Goal: Information Seeking & Learning: Find specific page/section

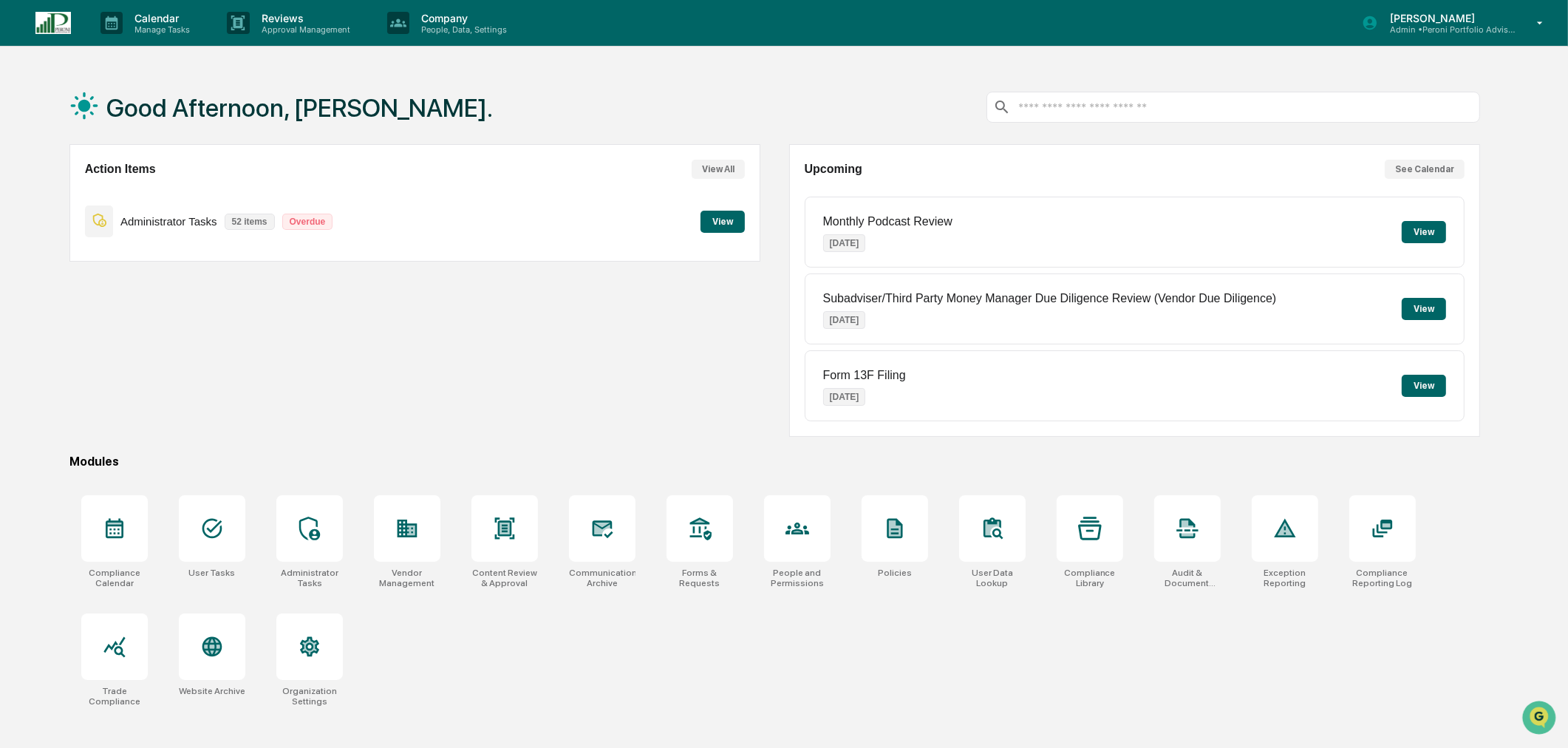
click at [281, 12] on p "Reviews" at bounding box center [303, 18] width 108 height 12
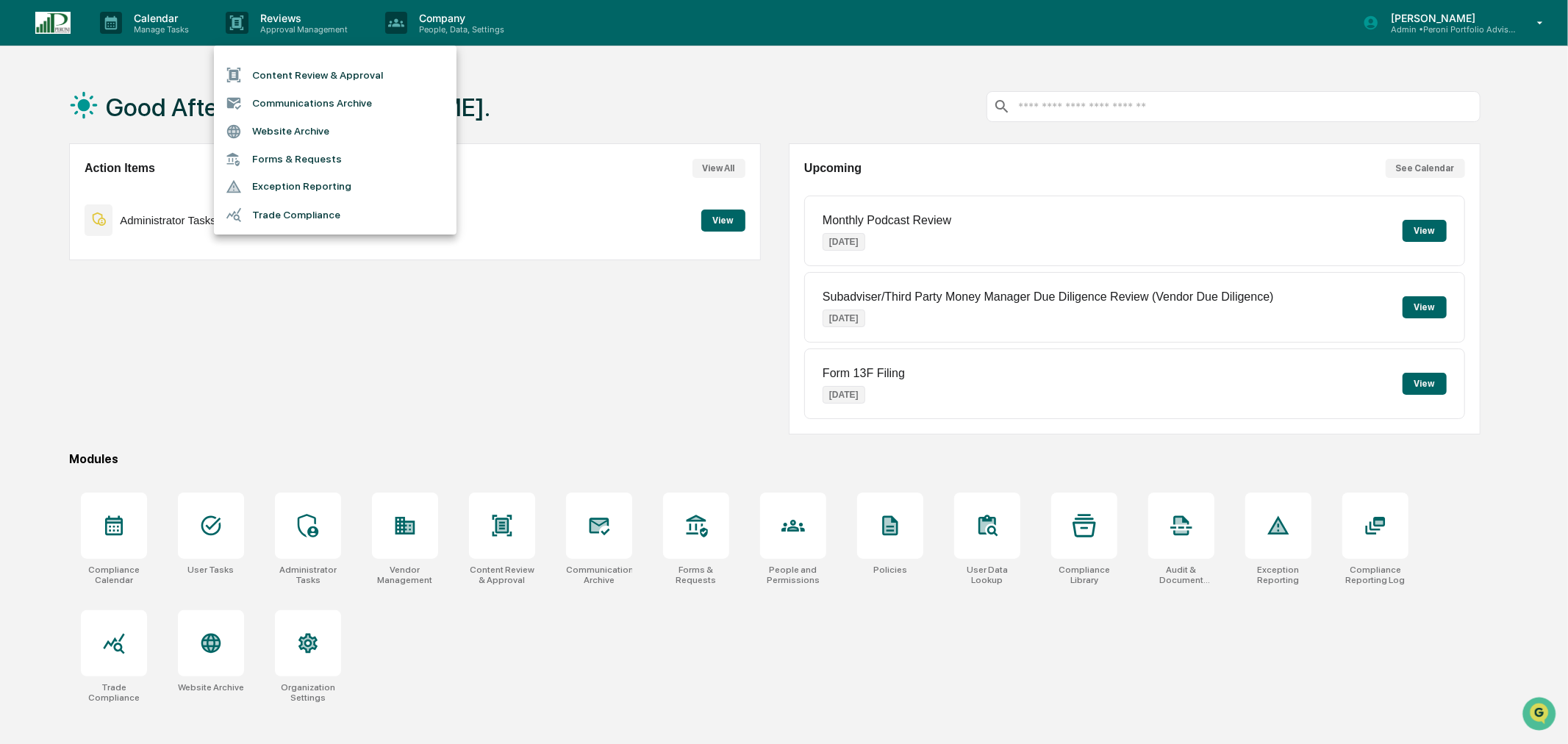
click at [311, 104] on li "Communications Archive" at bounding box center [335, 103] width 243 height 28
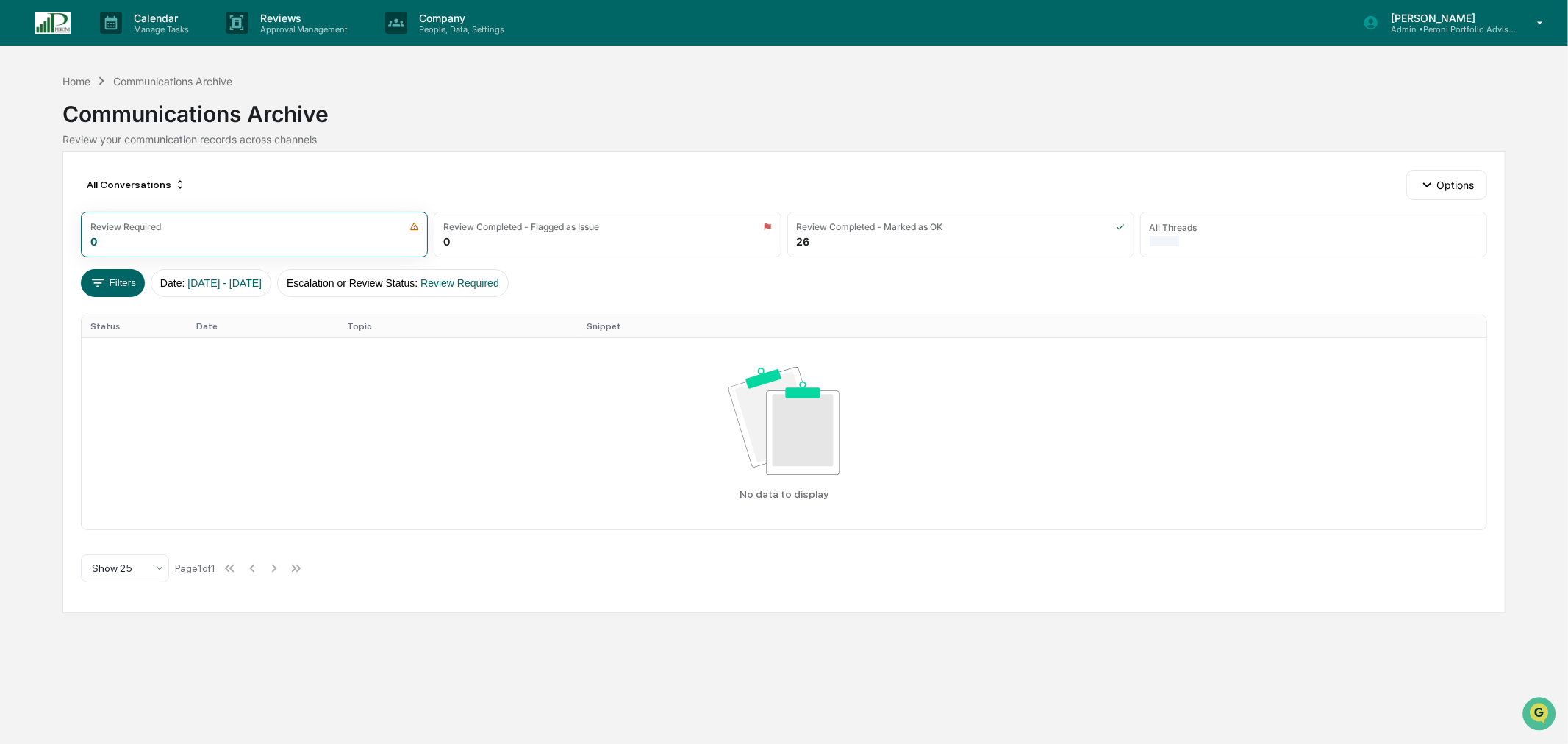
click at [1230, 235] on div "All Threads" at bounding box center [1313, 234] width 347 height 46
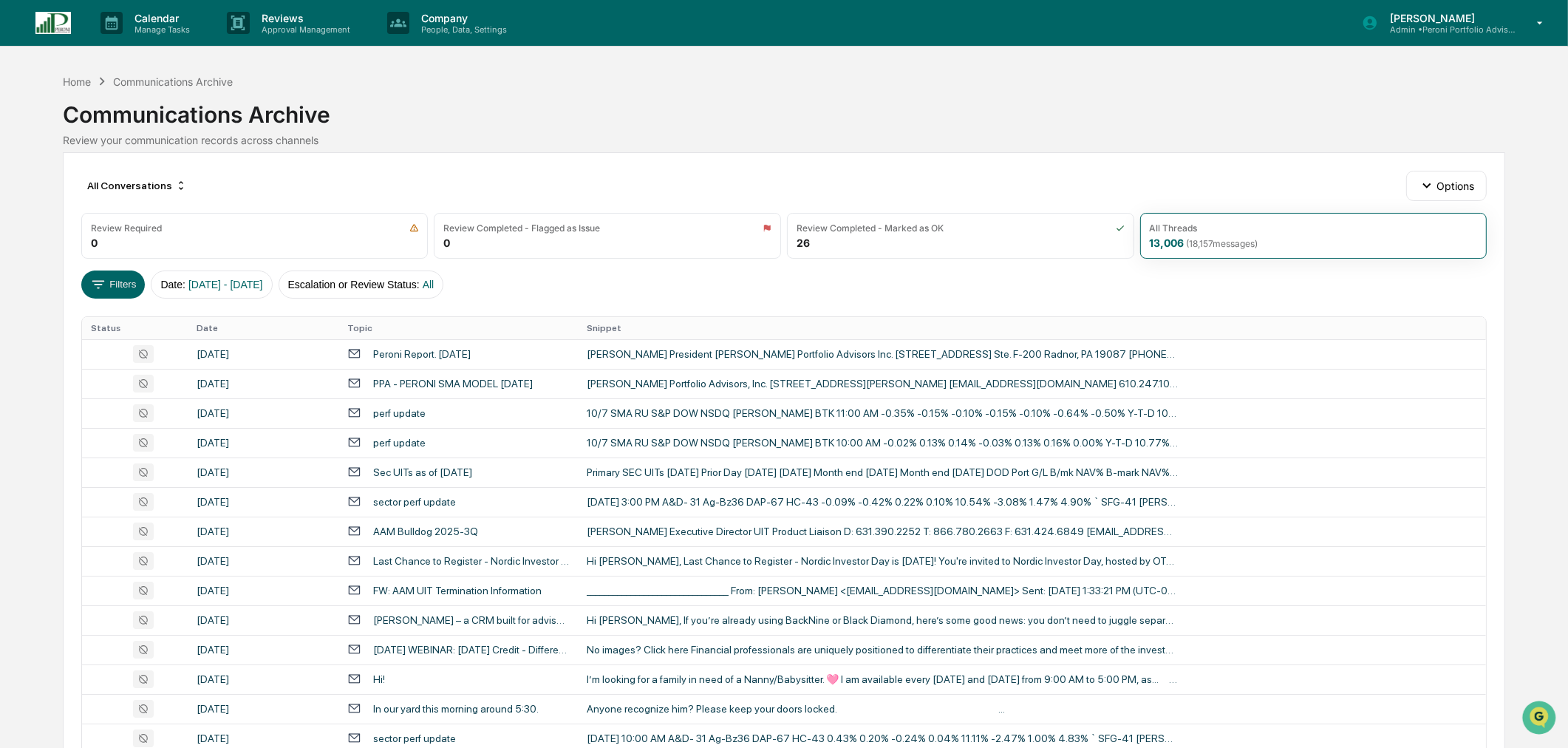
click at [263, 287] on span "[DATE] - [DATE]" at bounding box center [226, 284] width 75 height 12
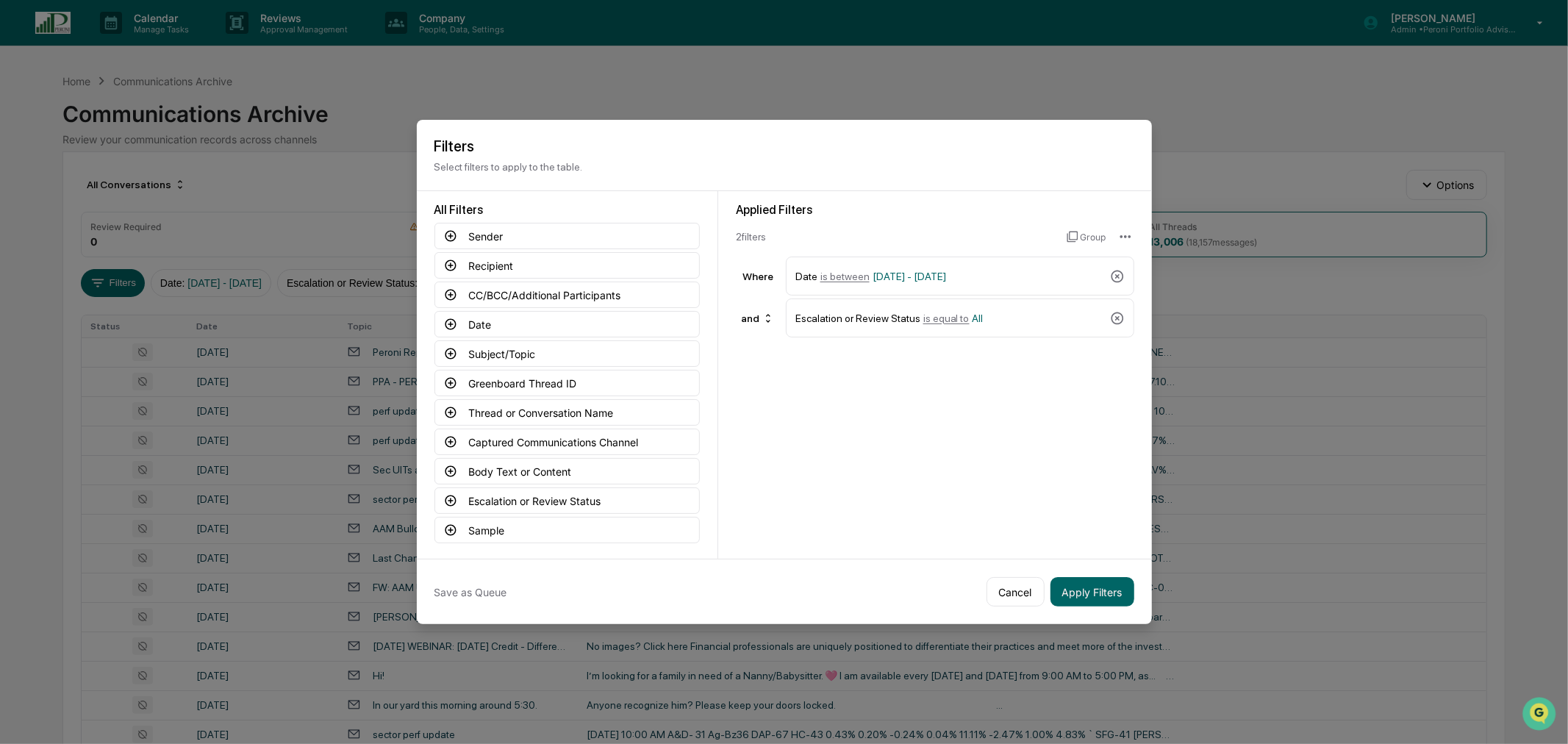
click at [879, 272] on span "[DATE] - [DATE]" at bounding box center [909, 276] width 74 height 12
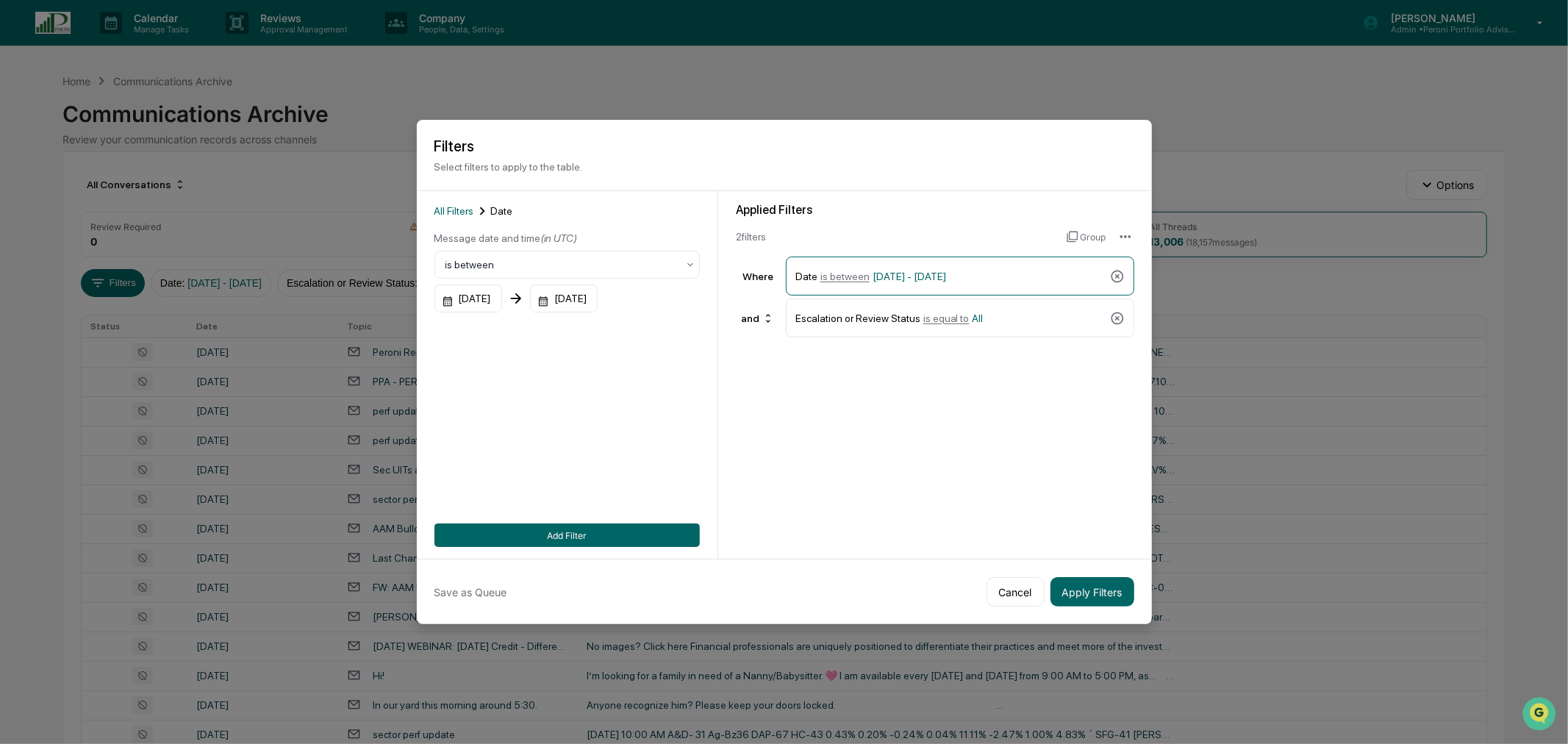
click at [502, 289] on div "01/01/2024" at bounding box center [468, 299] width 67 height 28
click at [641, 334] on icon "Next month" at bounding box center [643, 332] width 5 height 8
click at [482, 334] on div "February 2024" at bounding box center [465, 332] width 35 height 16
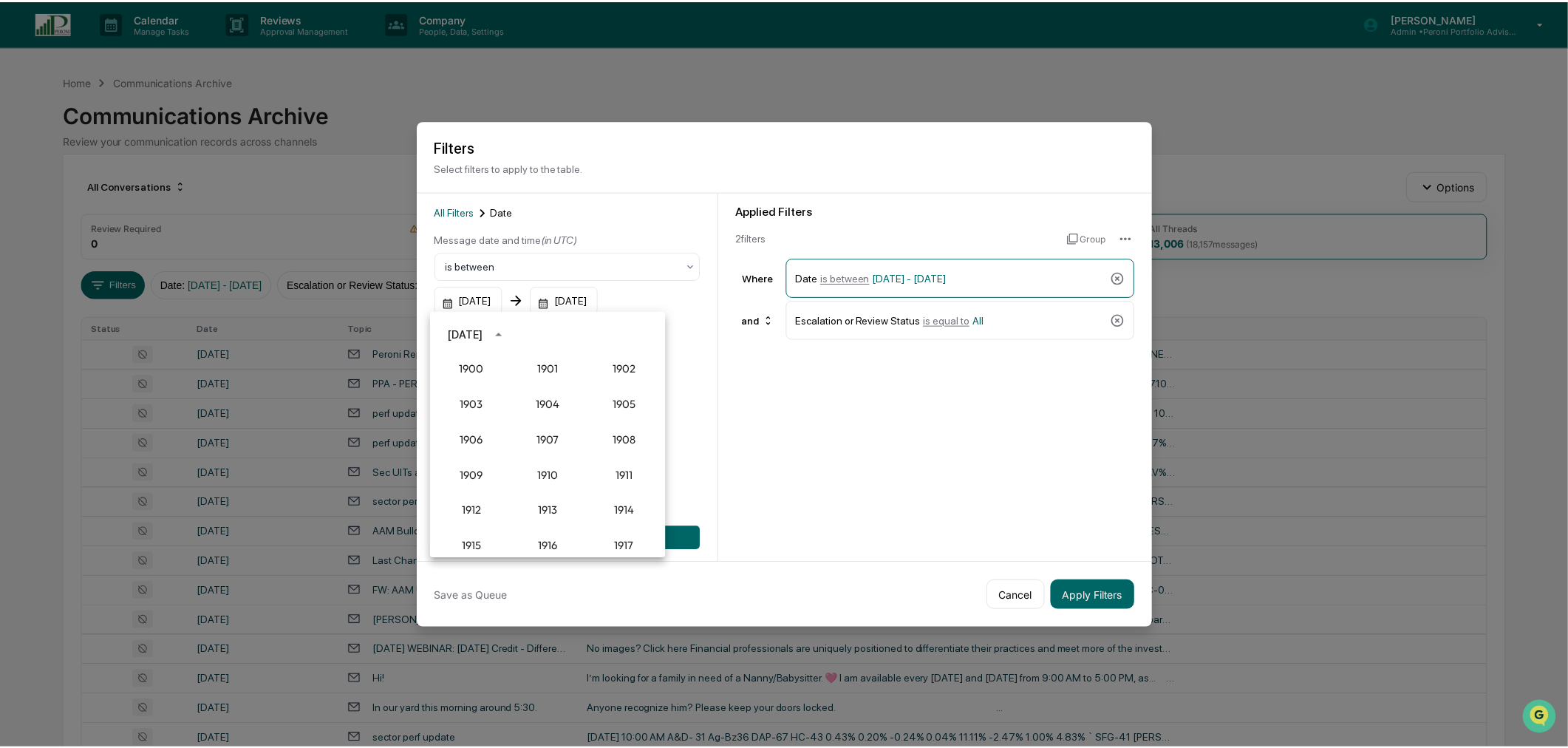
scroll to position [1368, 0]
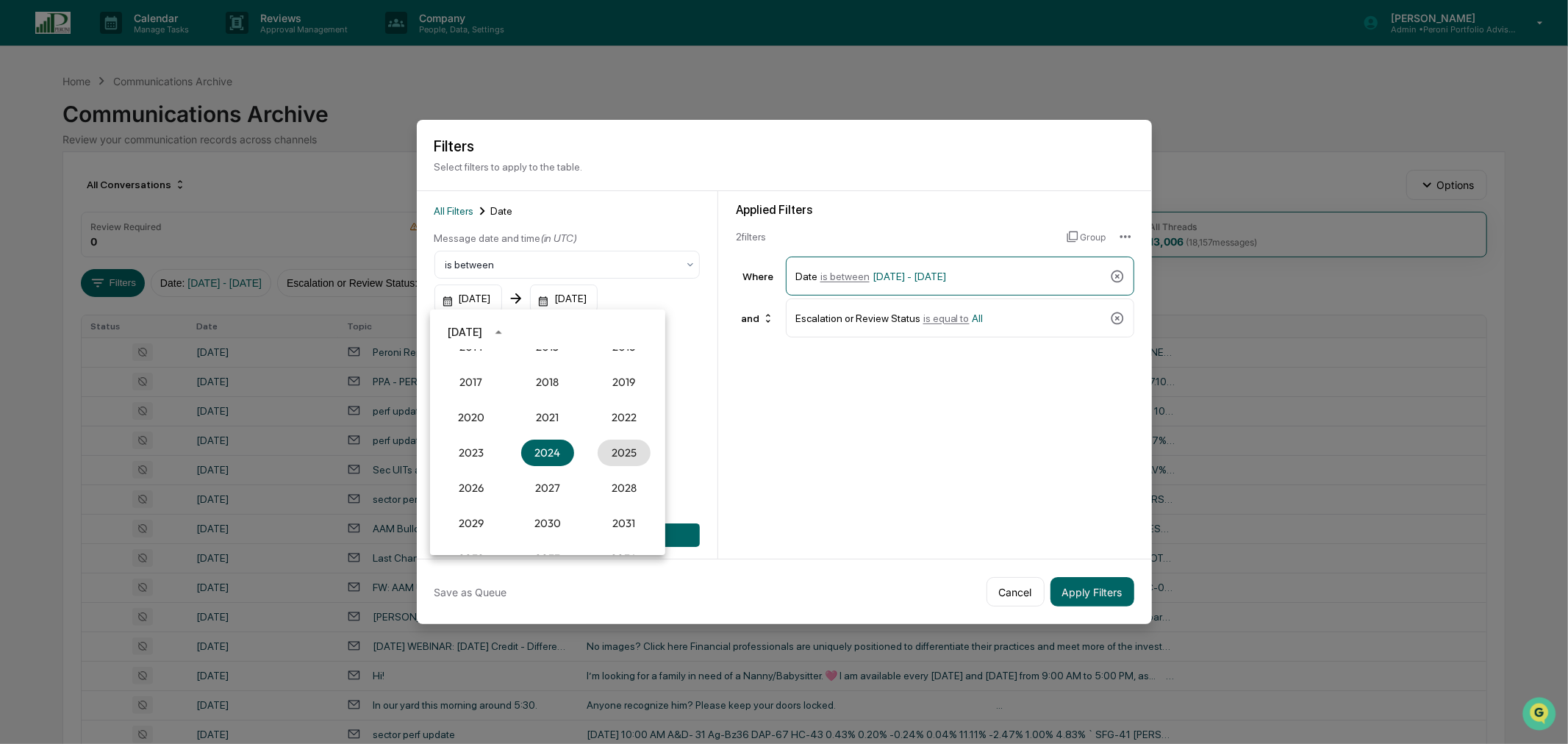
click at [598, 452] on button "2025" at bounding box center [624, 453] width 53 height 26
click at [628, 446] on button "Sep" at bounding box center [624, 445] width 53 height 26
click at [490, 393] on button "1" at bounding box center [489, 393] width 26 height 26
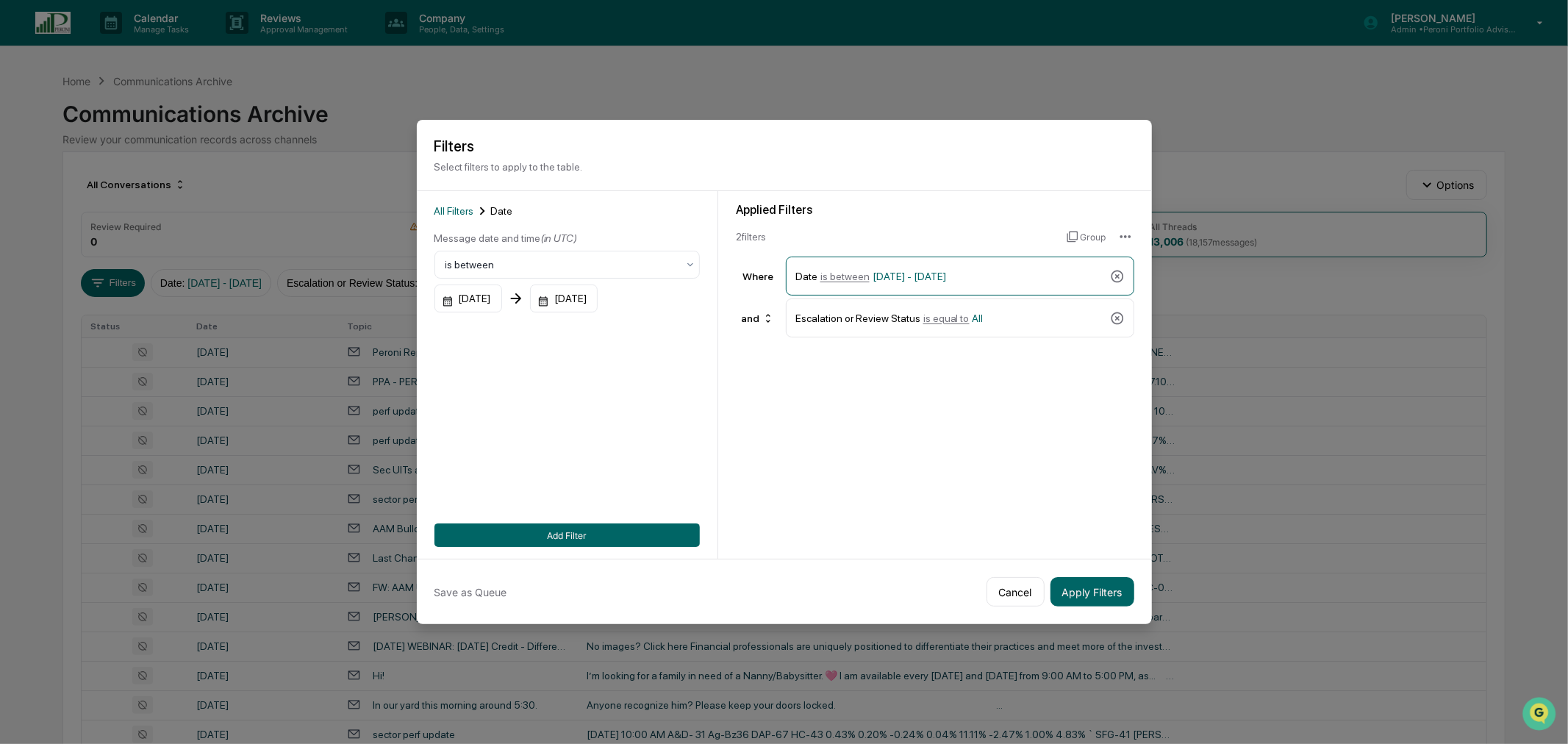
click at [1088, 584] on button "Apply Filters" at bounding box center [1092, 592] width 84 height 29
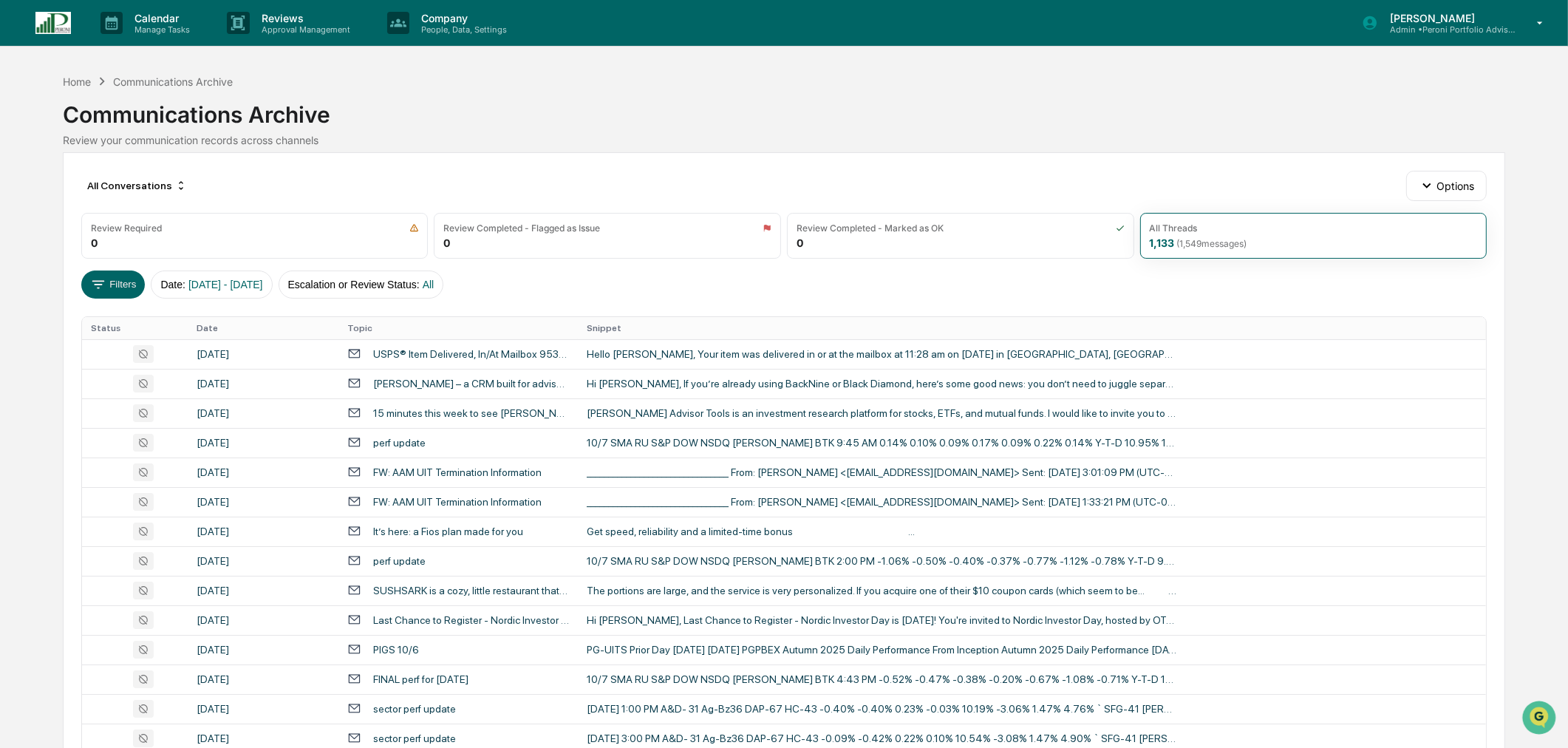
click at [1257, 242] on div "All Threads 1,133 ( 1,549 messages)" at bounding box center [1313, 236] width 347 height 46
click at [1301, 243] on div "All Threads 1,133 ( 1,549 messages)" at bounding box center [1313, 236] width 347 height 46
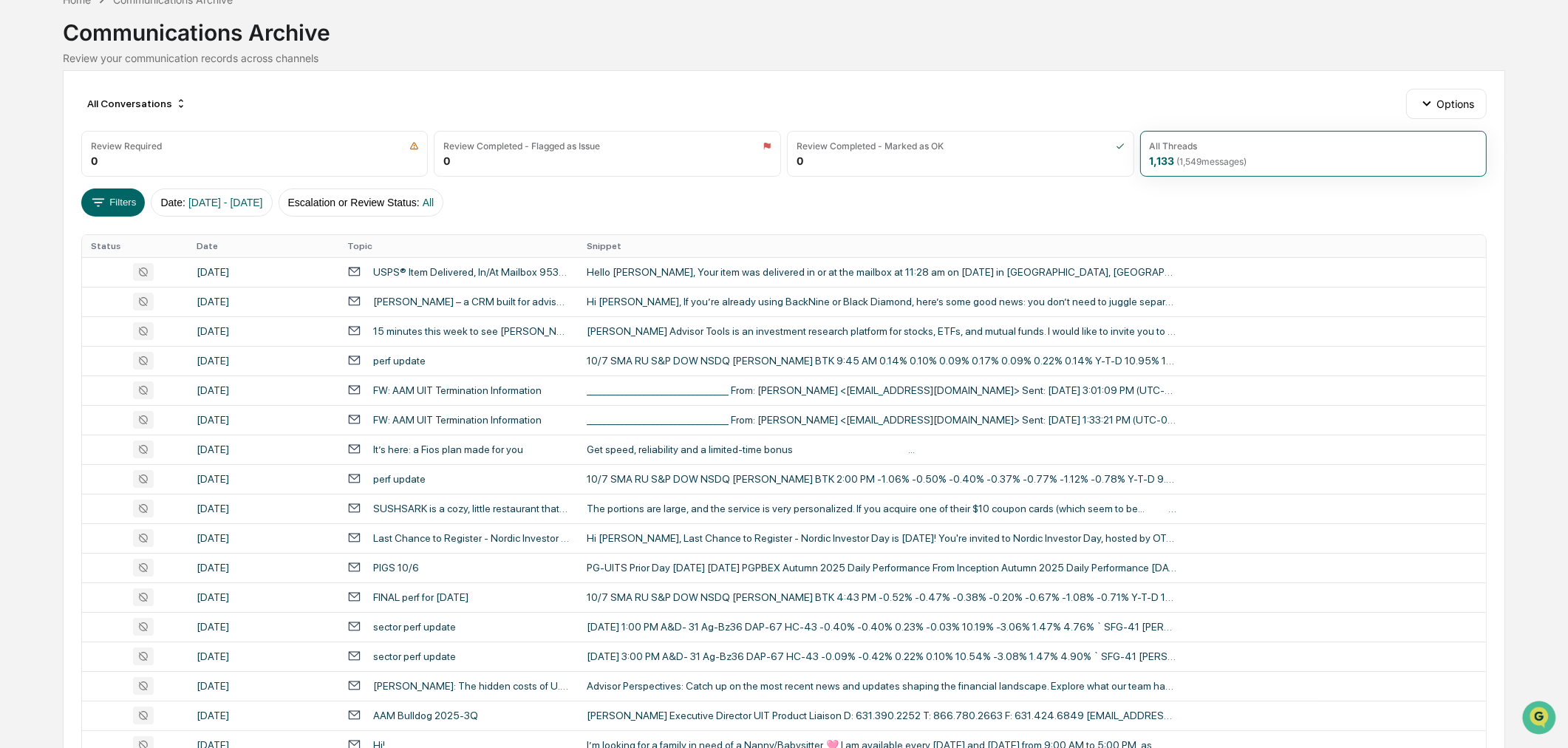
scroll to position [246, 0]
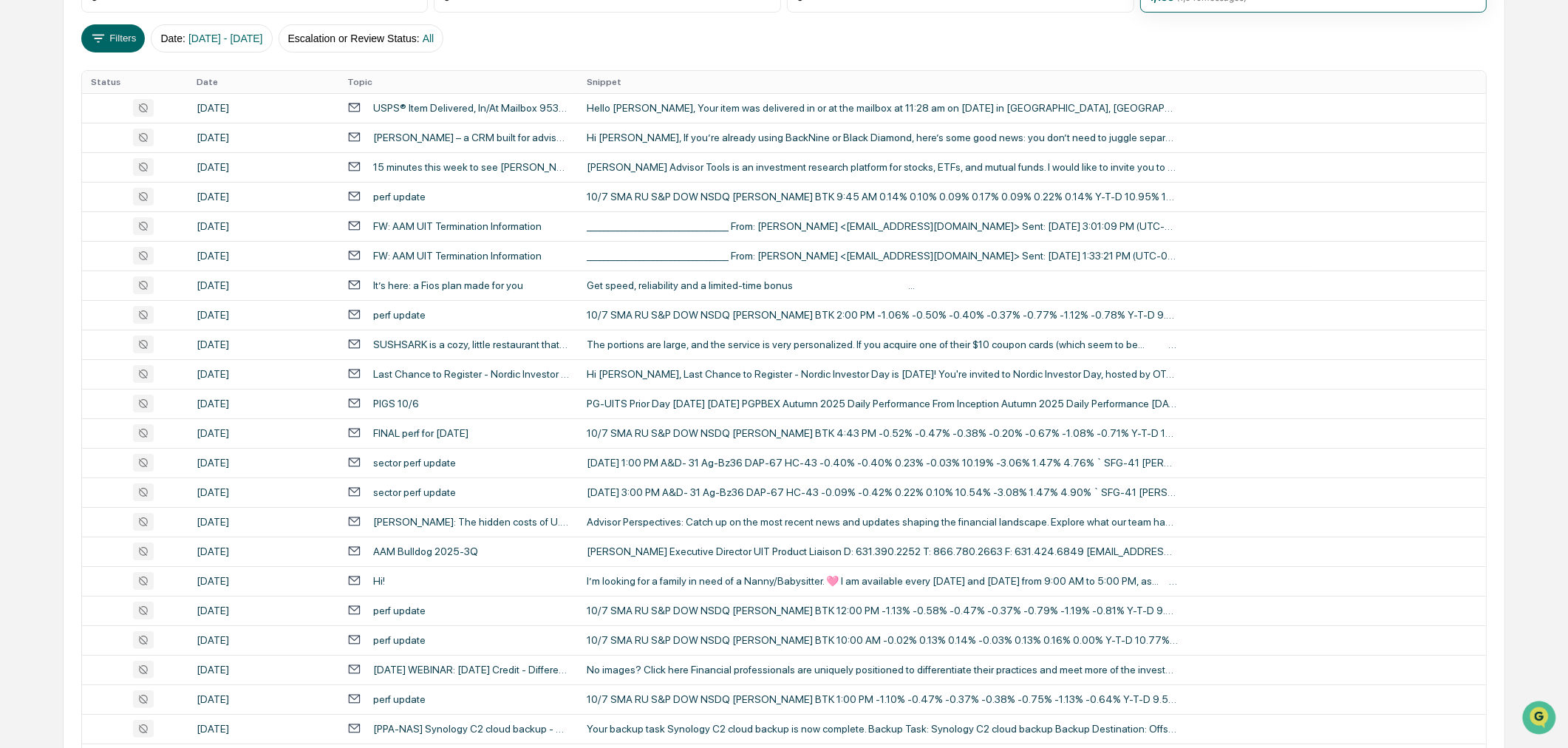
click at [837, 575] on div "I’m looking for a family in need of a Nanny/Babysitter. 🩷 I am available every …" at bounding box center [883, 580] width 591 height 12
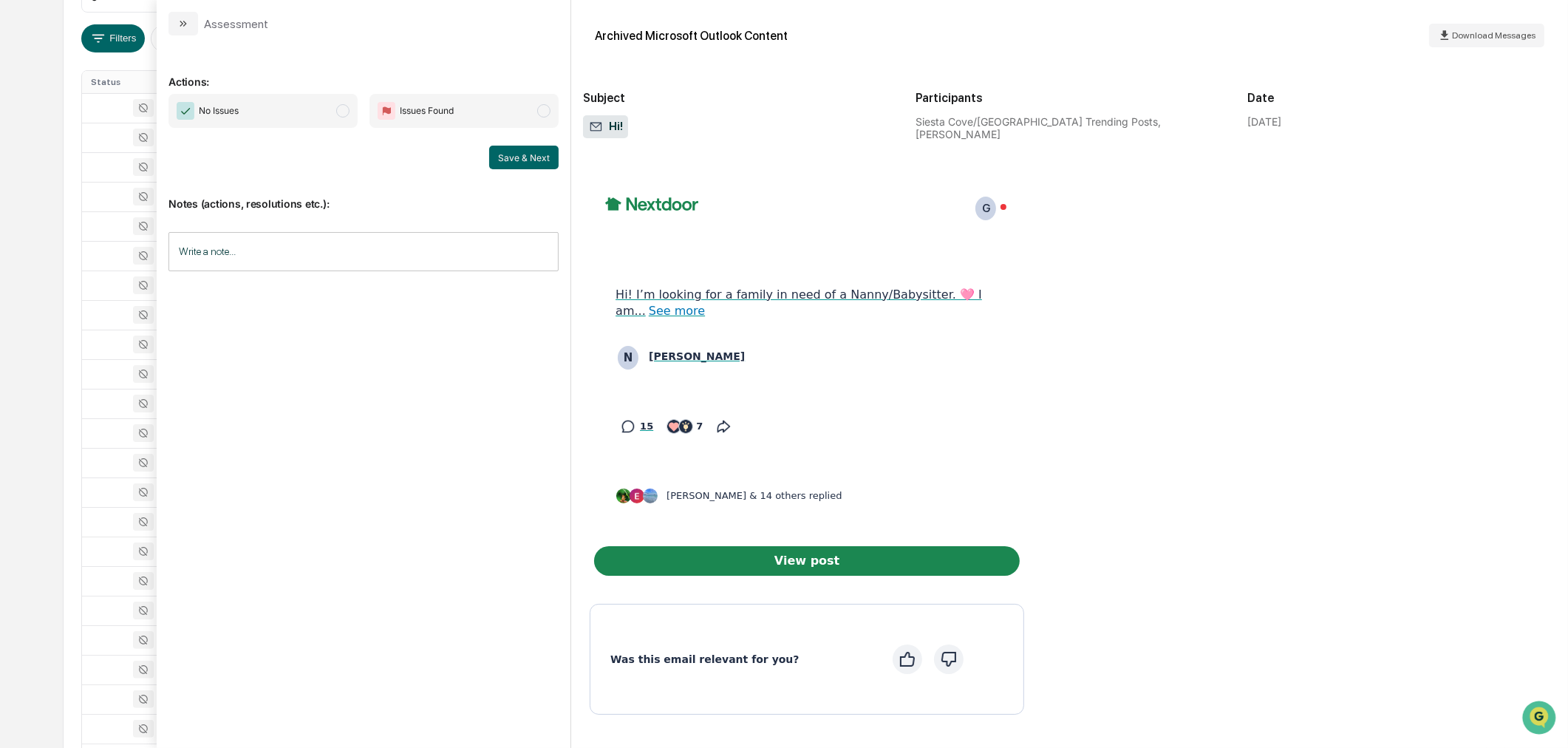
scroll to position [232, 0]
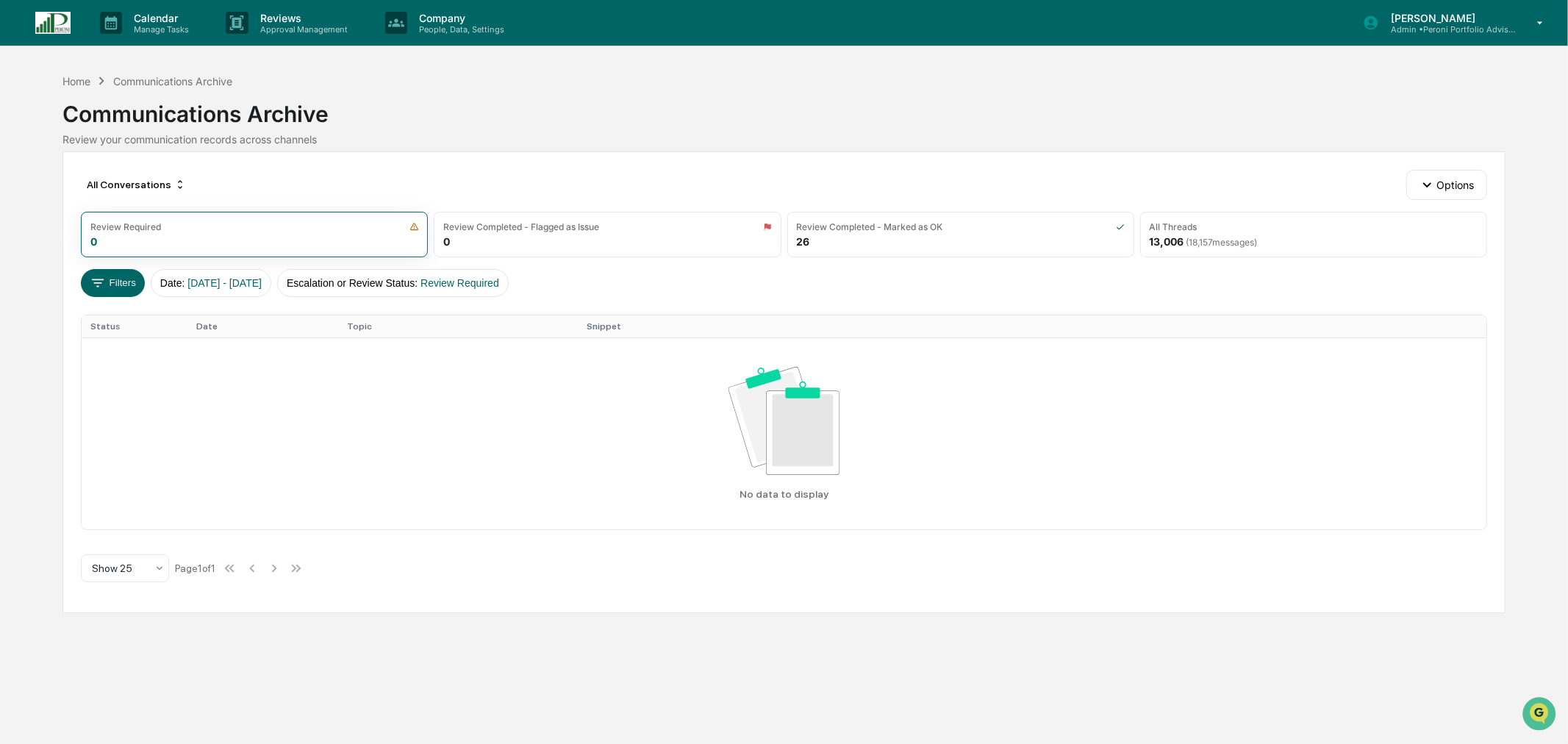
click at [454, 283] on button "Escalation or Review Status : Review Required" at bounding box center [392, 283] width 232 height 28
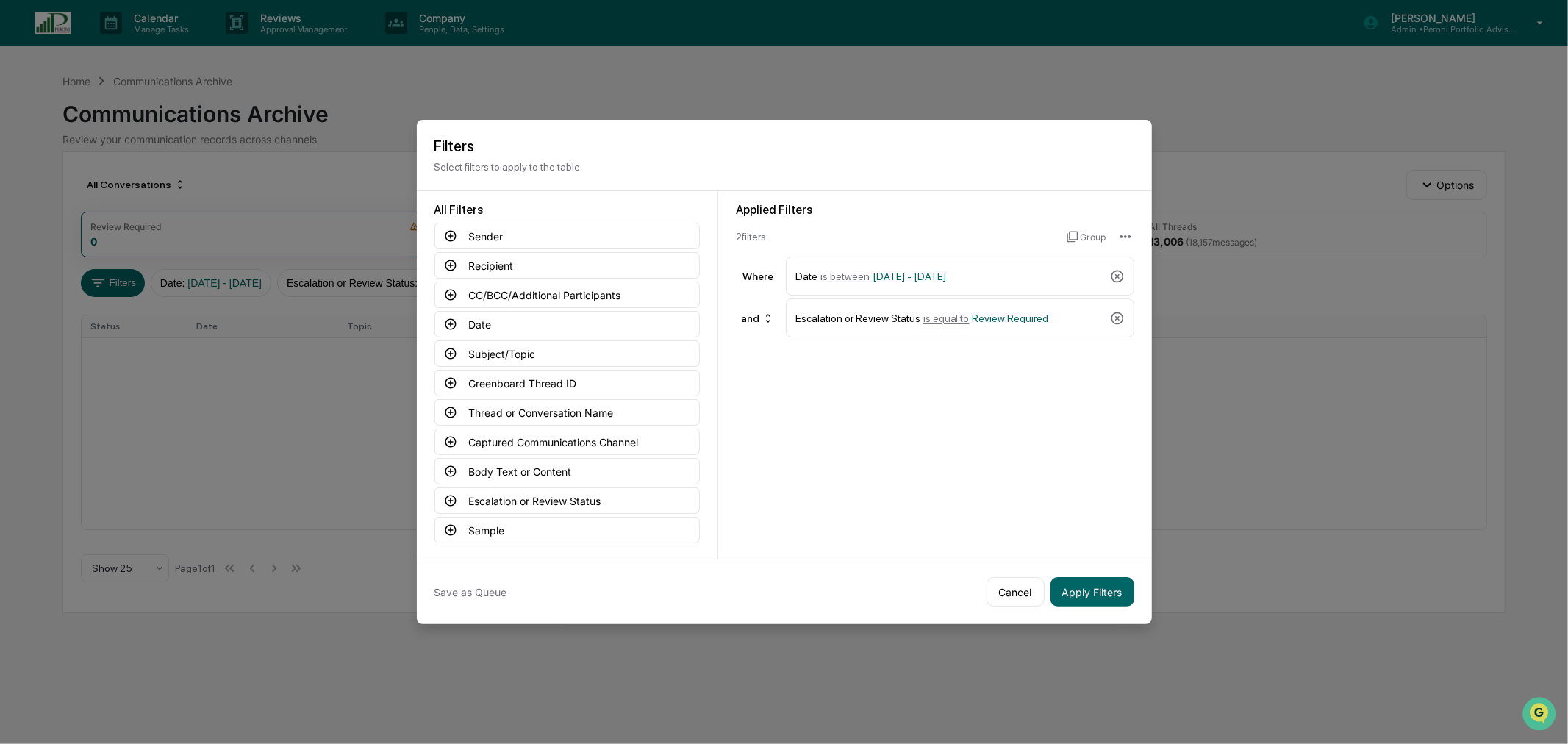
click at [1114, 313] on icon at bounding box center [1117, 318] width 15 height 15
click at [908, 271] on span "[DATE] - [DATE]" at bounding box center [909, 276] width 74 height 12
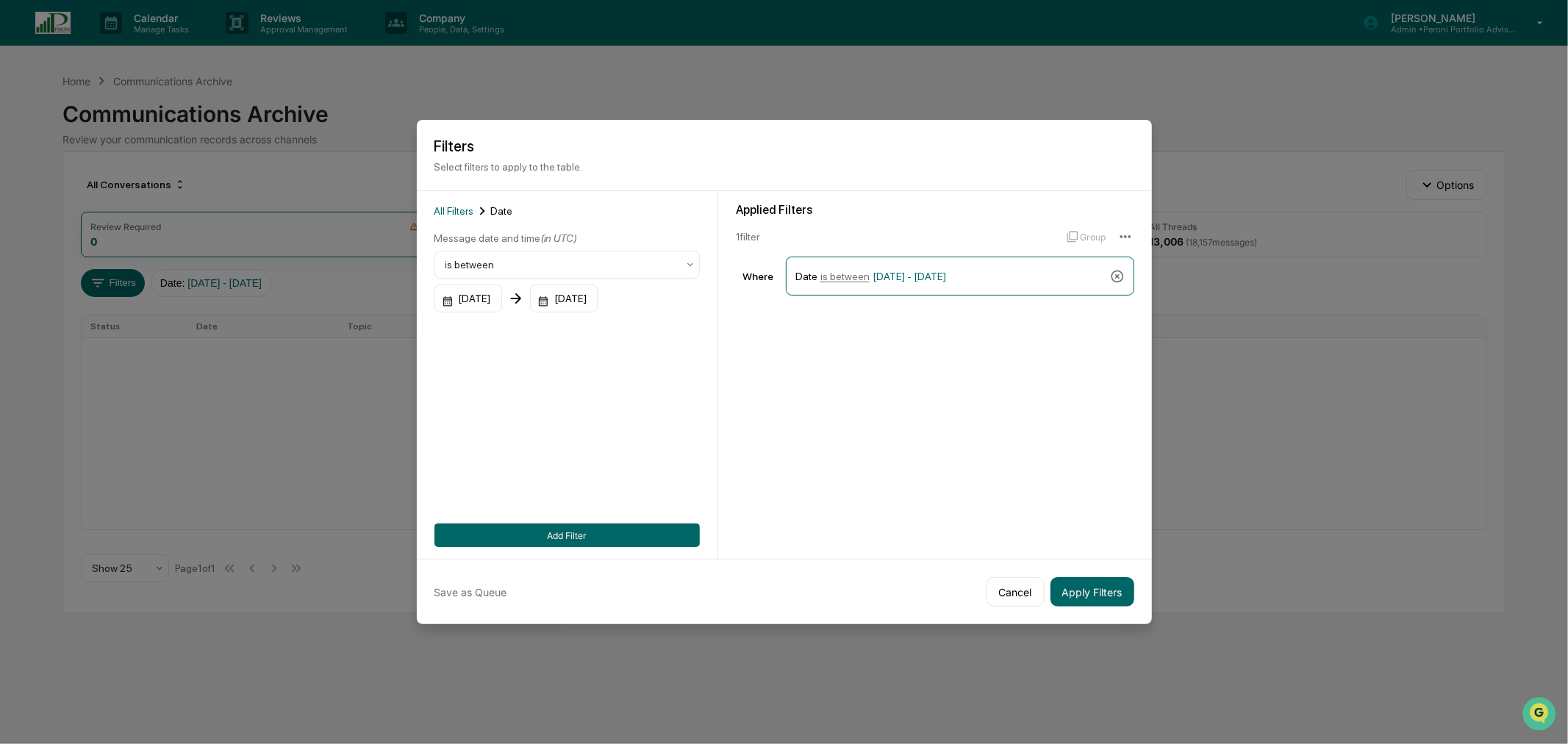
click at [502, 291] on div "01/01/2024" at bounding box center [468, 299] width 67 height 28
click at [482, 336] on div "January 2024" at bounding box center [465, 332] width 35 height 16
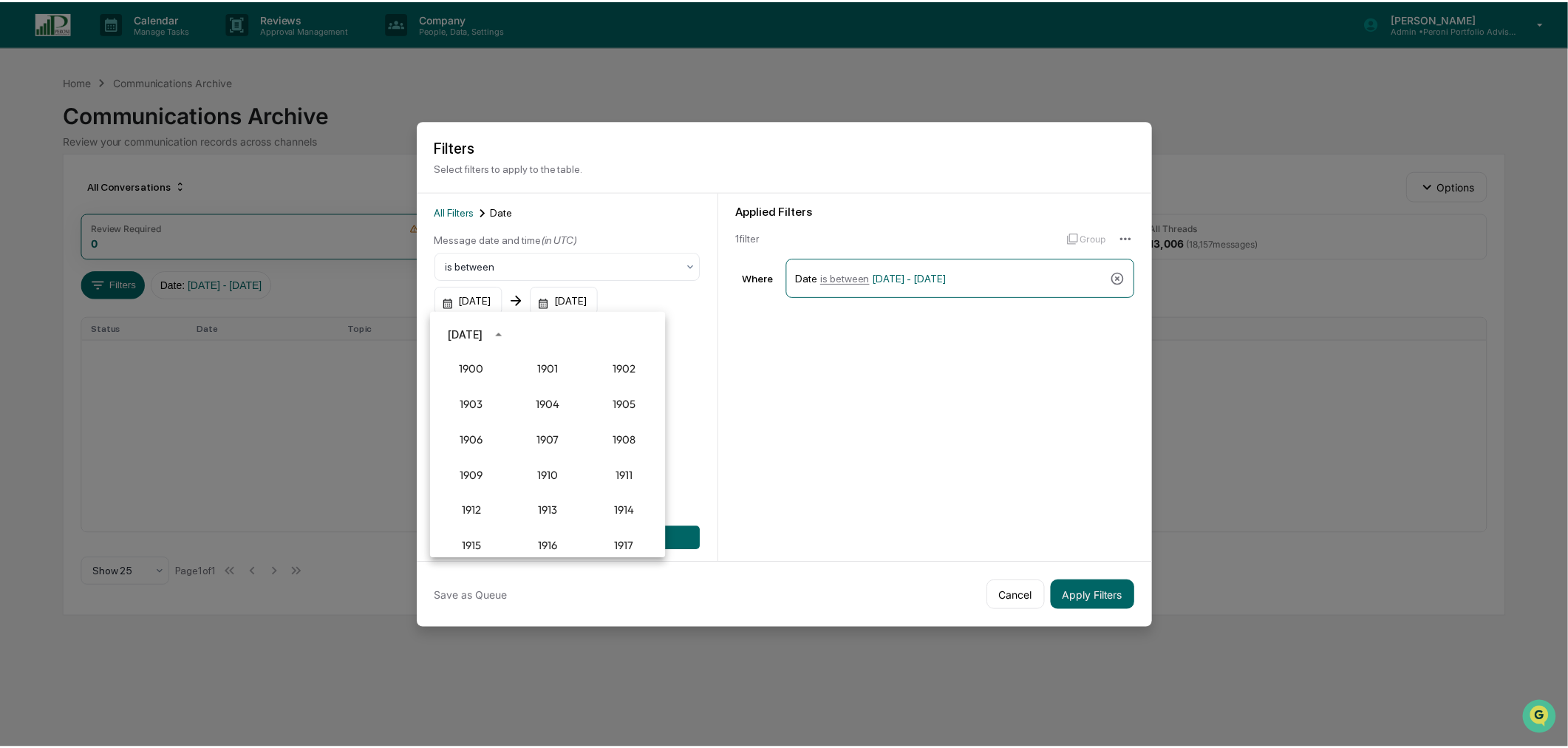
scroll to position [1368, 0]
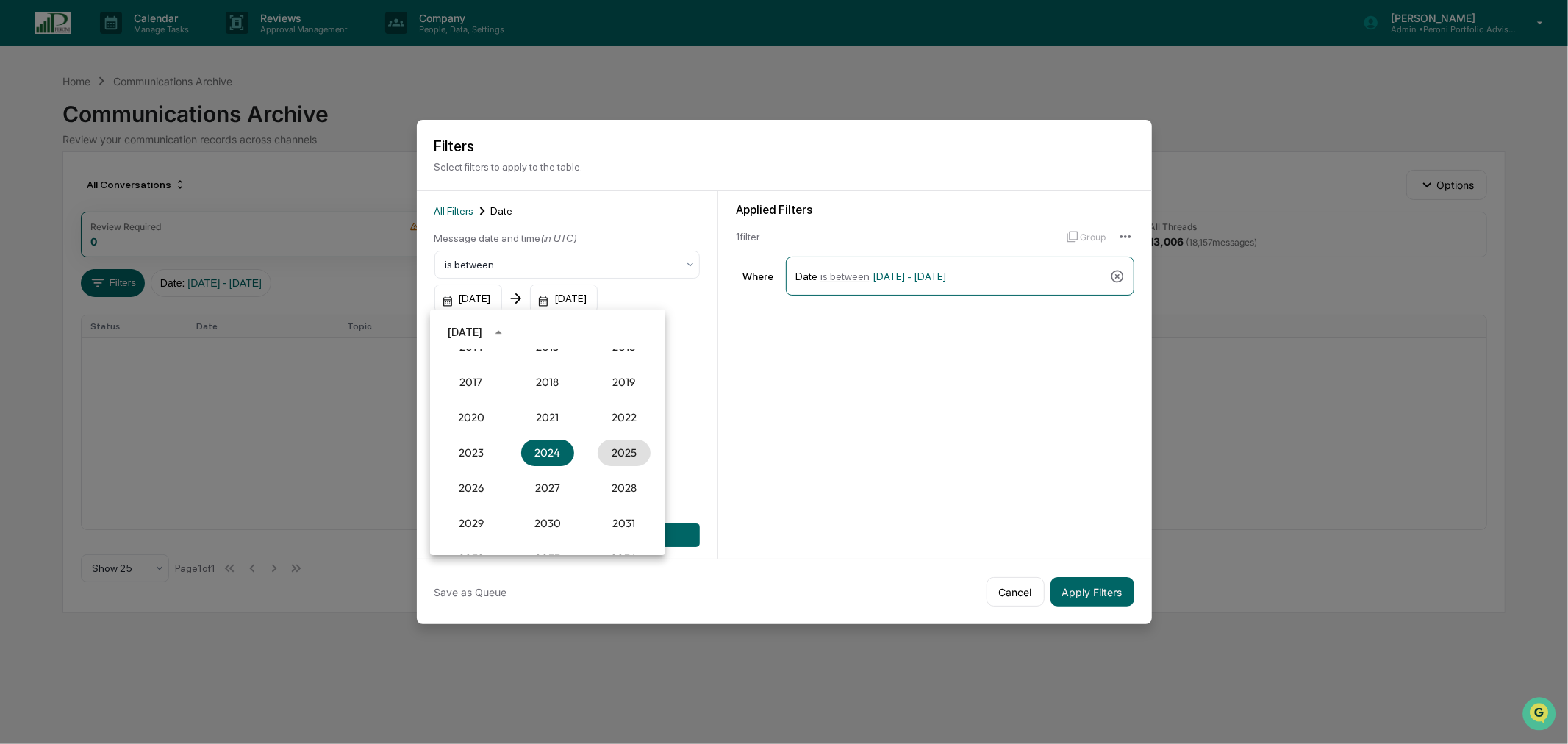
click at [599, 449] on button "2025" at bounding box center [624, 453] width 53 height 26
click at [615, 437] on button "Sep" at bounding box center [624, 445] width 53 height 26
click at [489, 396] on button "1" at bounding box center [489, 393] width 26 height 26
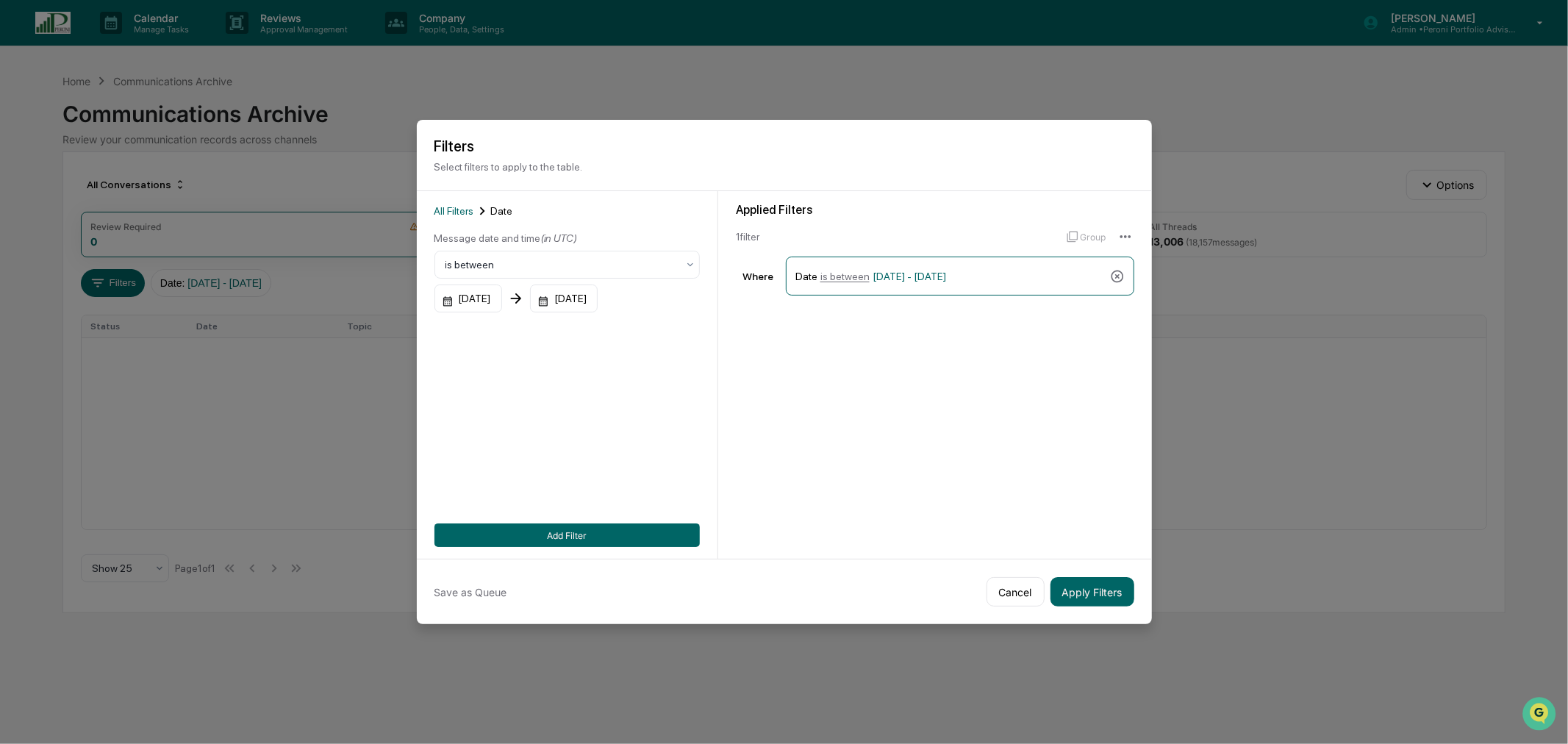
click at [1093, 585] on button "Apply Filters" at bounding box center [1092, 592] width 84 height 29
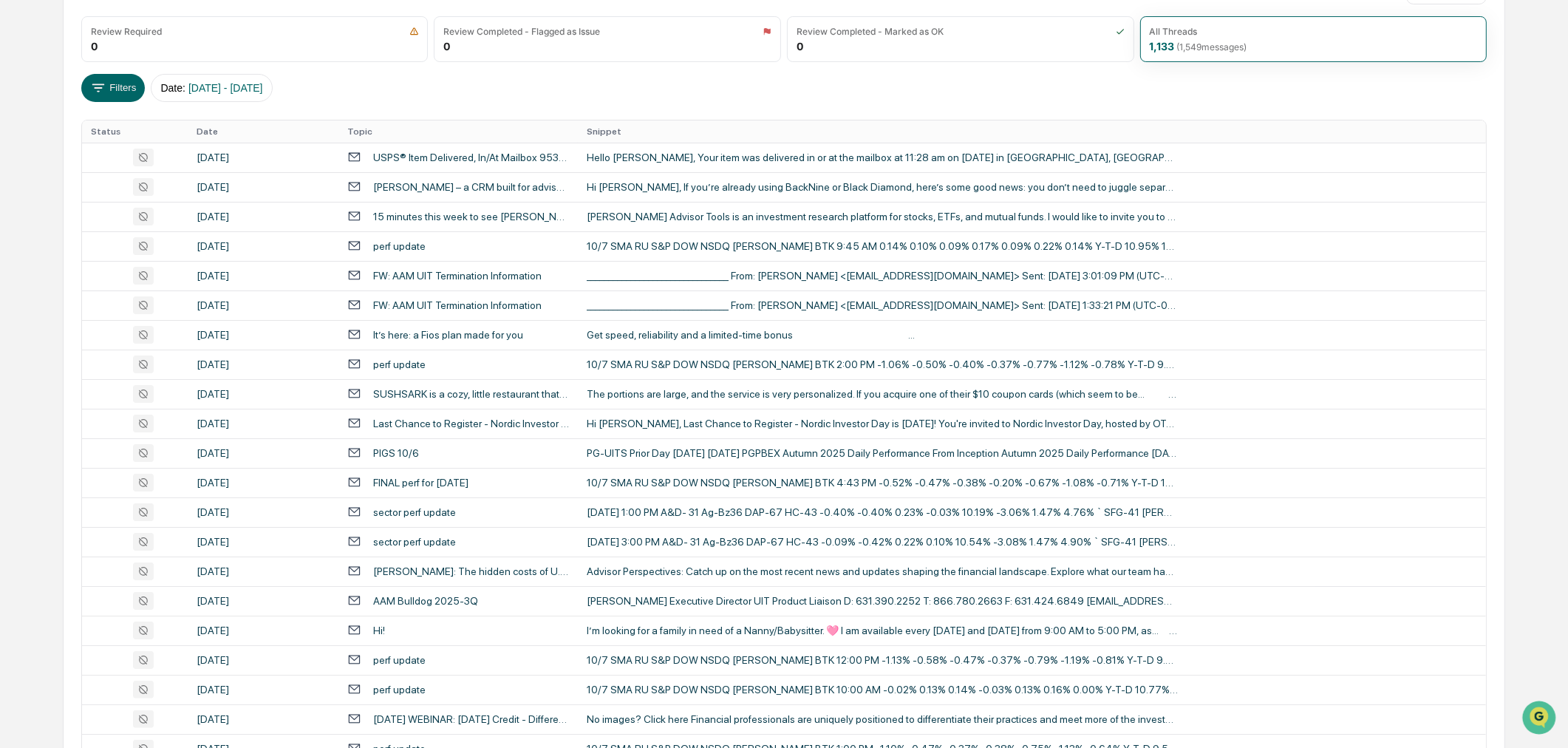
scroll to position [0, 0]
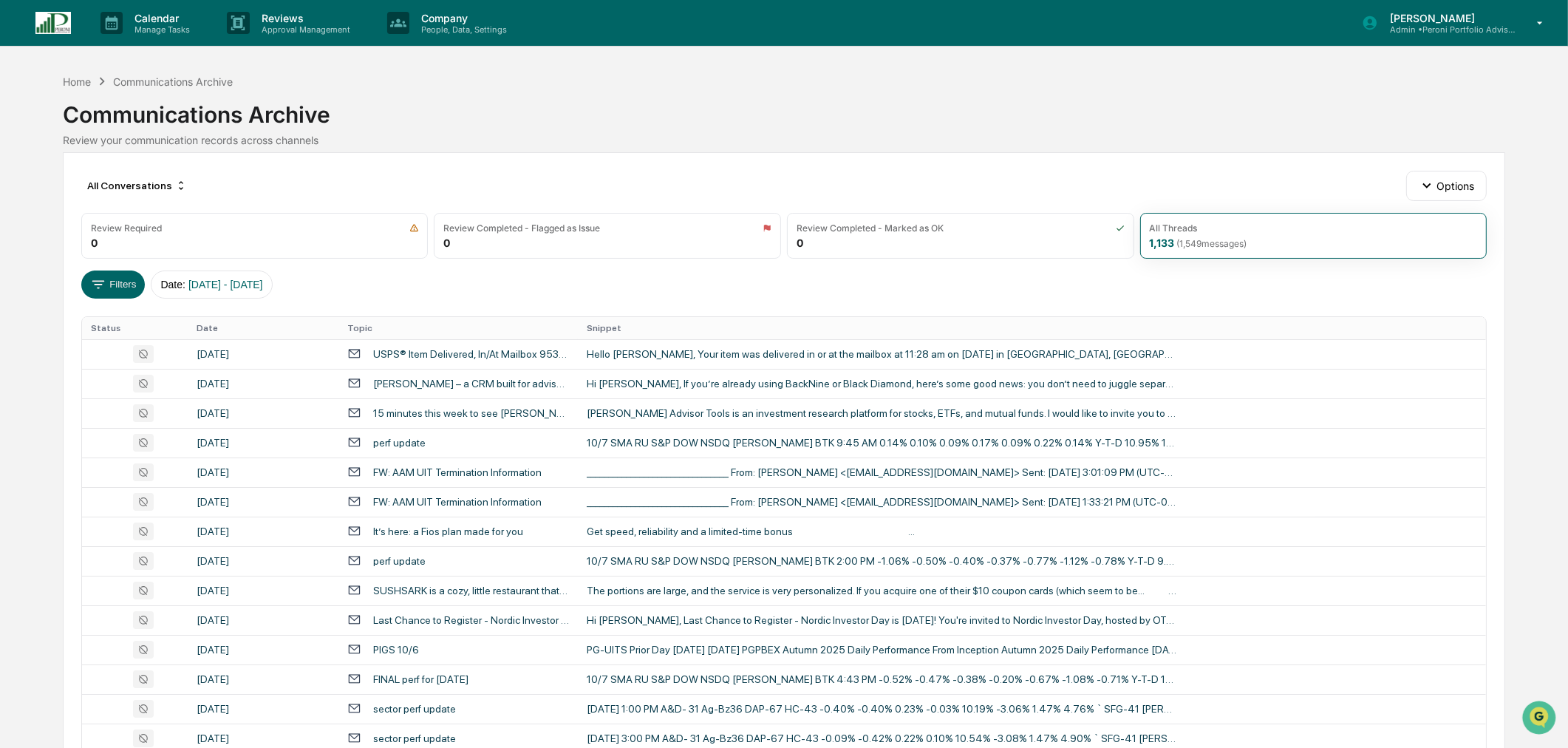
click at [1262, 239] on div "All Threads 1,133 ( 1,549 messages)" at bounding box center [1313, 236] width 347 height 46
click at [1197, 238] on span "( 1,549 messages)" at bounding box center [1212, 243] width 70 height 11
click at [233, 282] on span "09/01/2025 - 12/31/2025" at bounding box center [226, 284] width 75 height 12
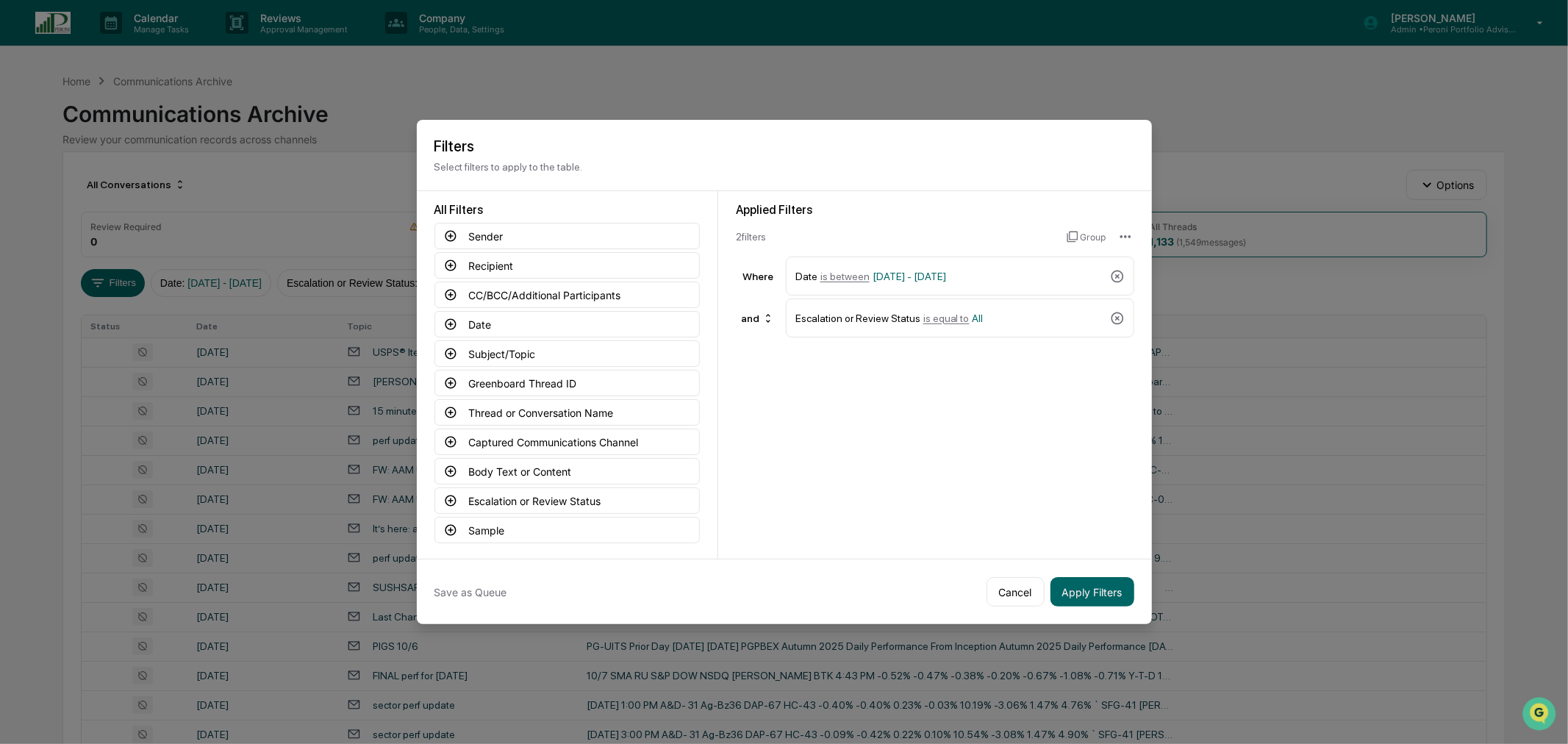
click at [451, 261] on icon at bounding box center [450, 266] width 11 height 11
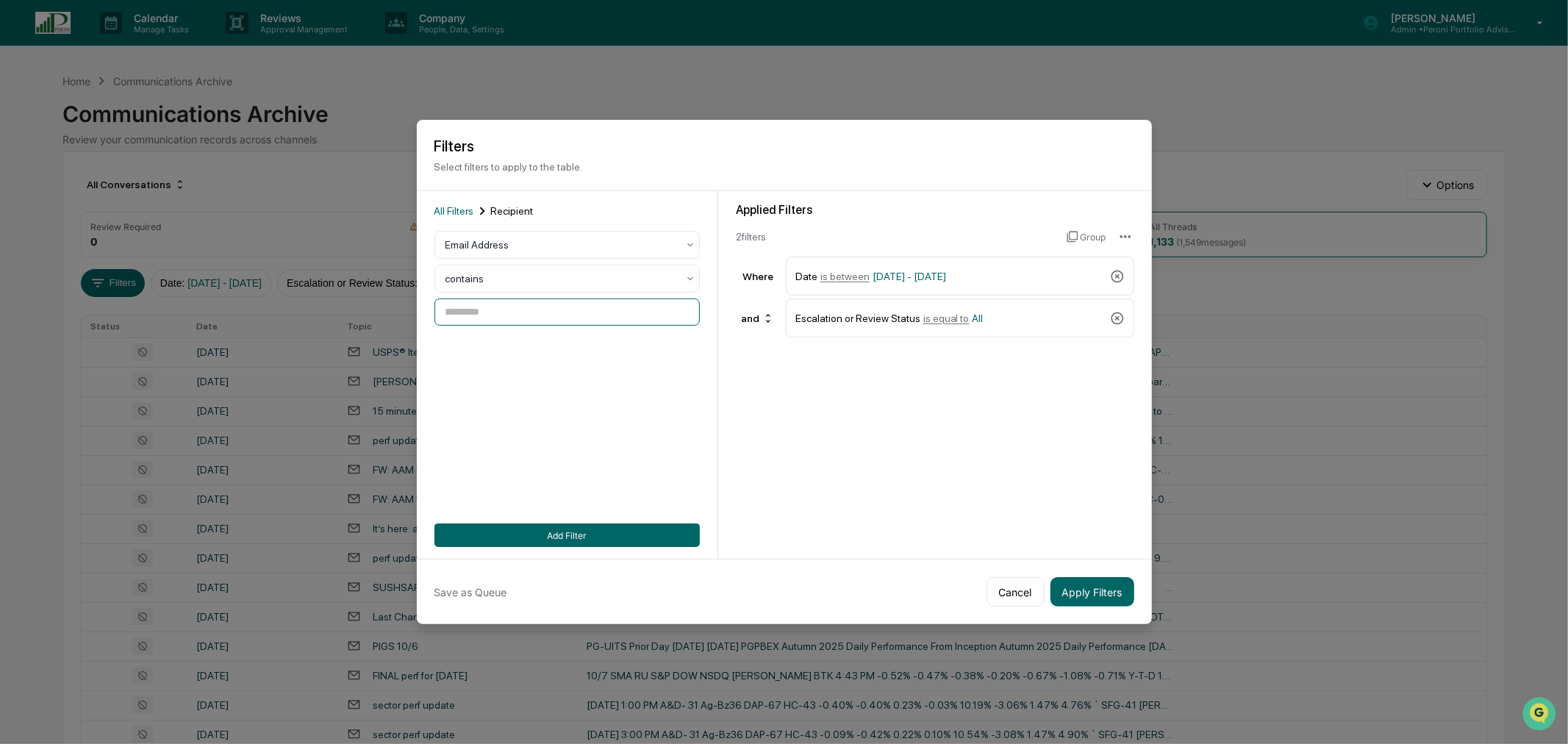
click at [500, 311] on input at bounding box center [567, 312] width 265 height 27
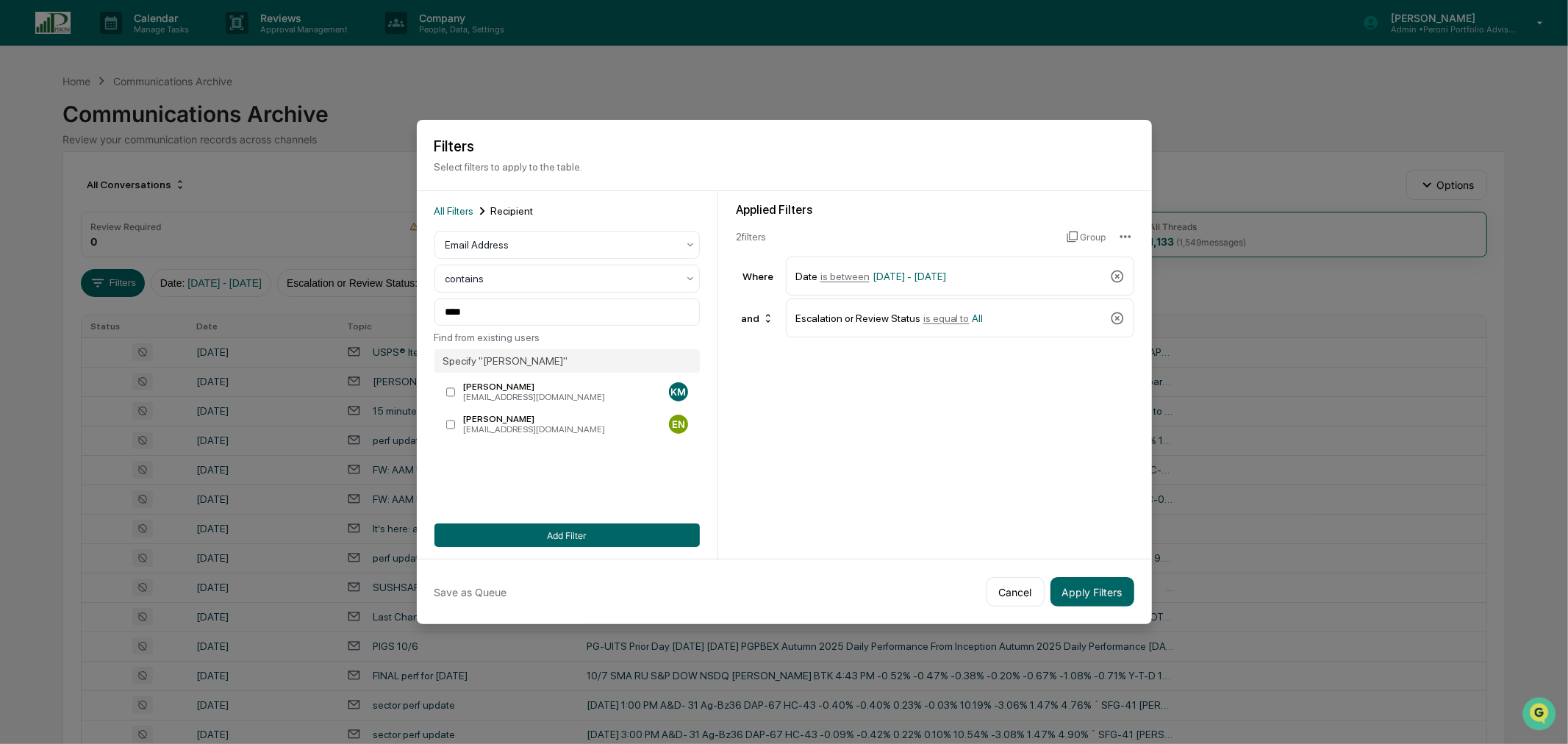
type input "**********"
click at [654, 526] on button "Add Filter" at bounding box center [567, 535] width 265 height 23
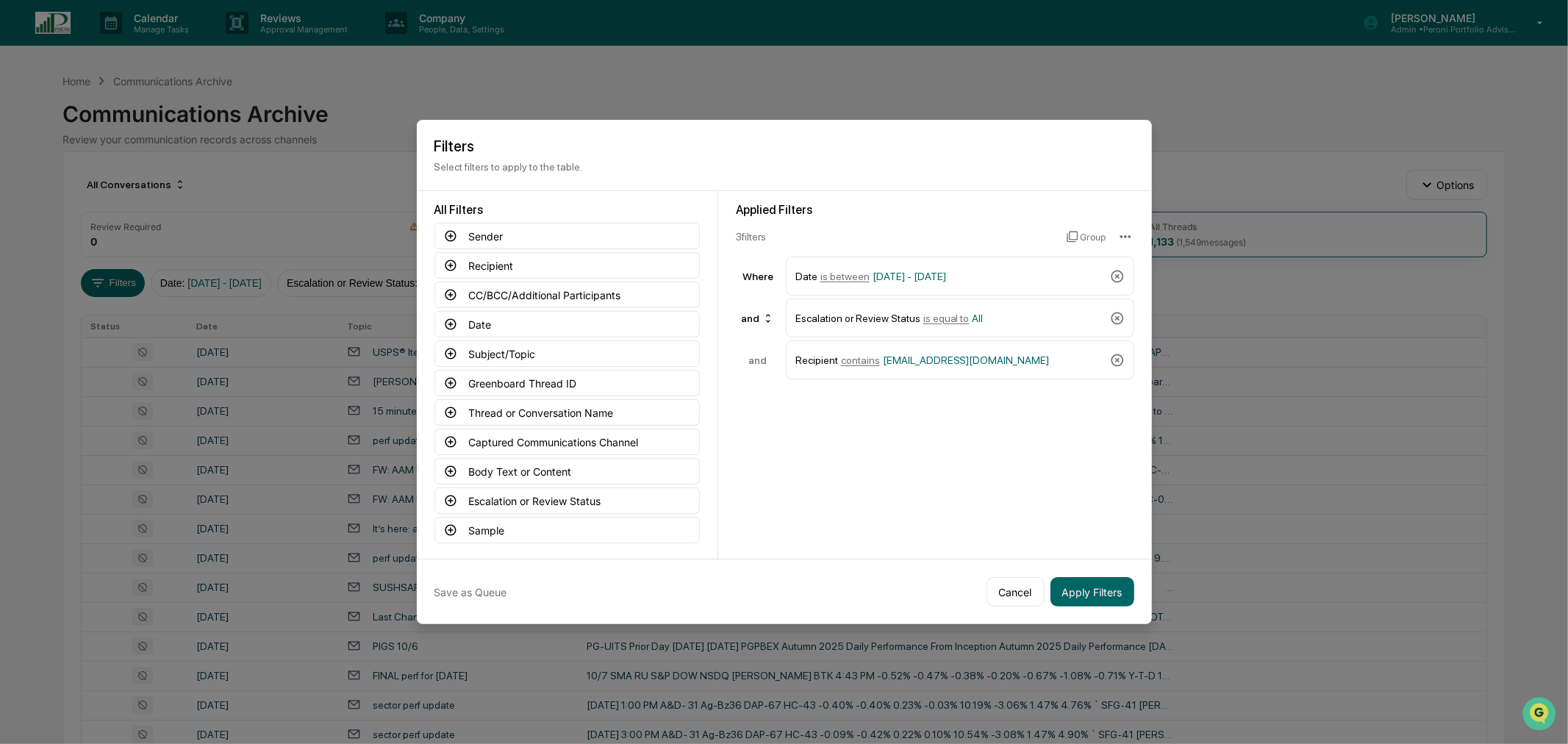
click at [1095, 589] on button "Apply Filters" at bounding box center [1092, 592] width 84 height 29
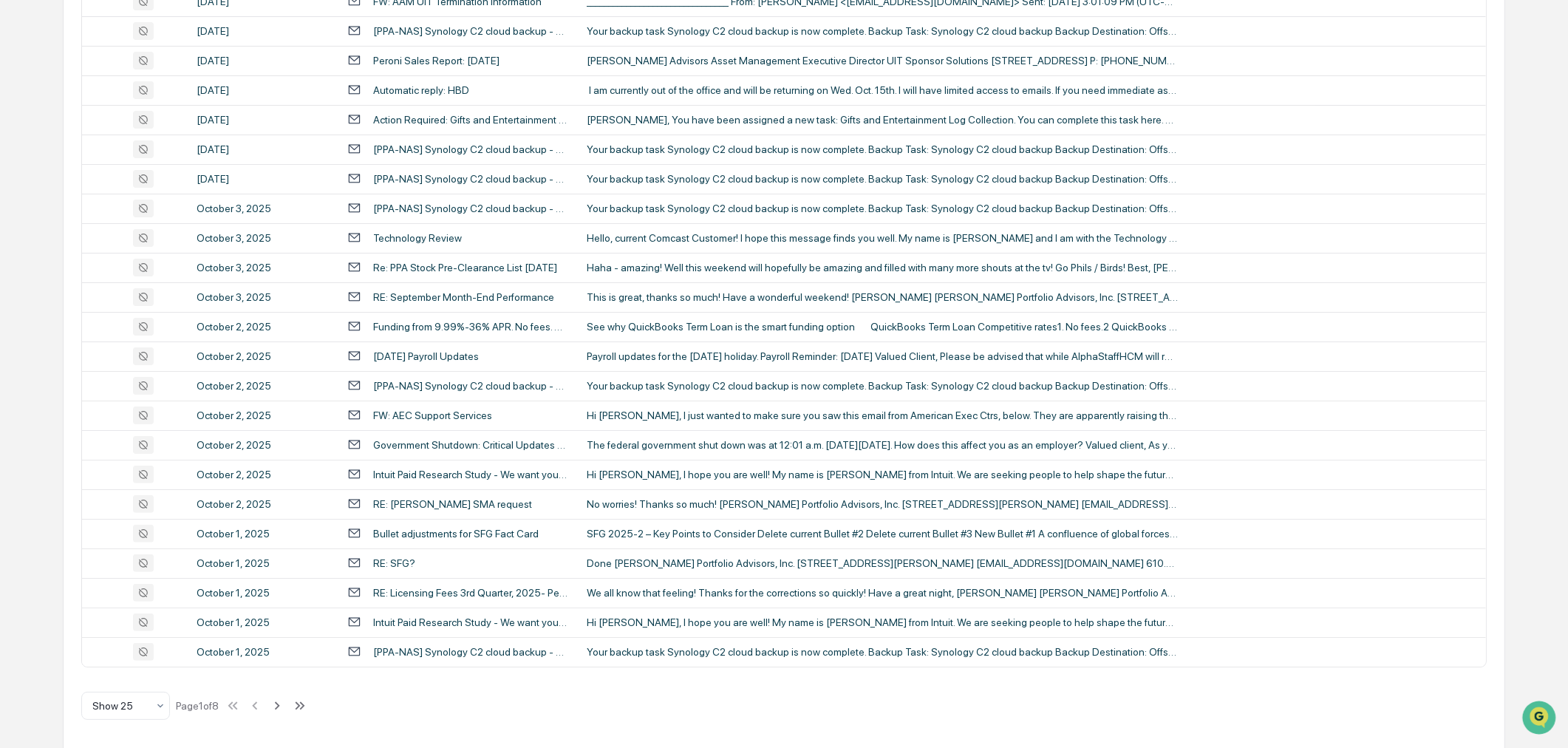
scroll to position [414, 0]
click at [663, 496] on div "No worries! Thanks so much! Erin J. Nastasi Peroni Portfolio Advisors, Inc. 150…" at bounding box center [883, 502] width 591 height 12
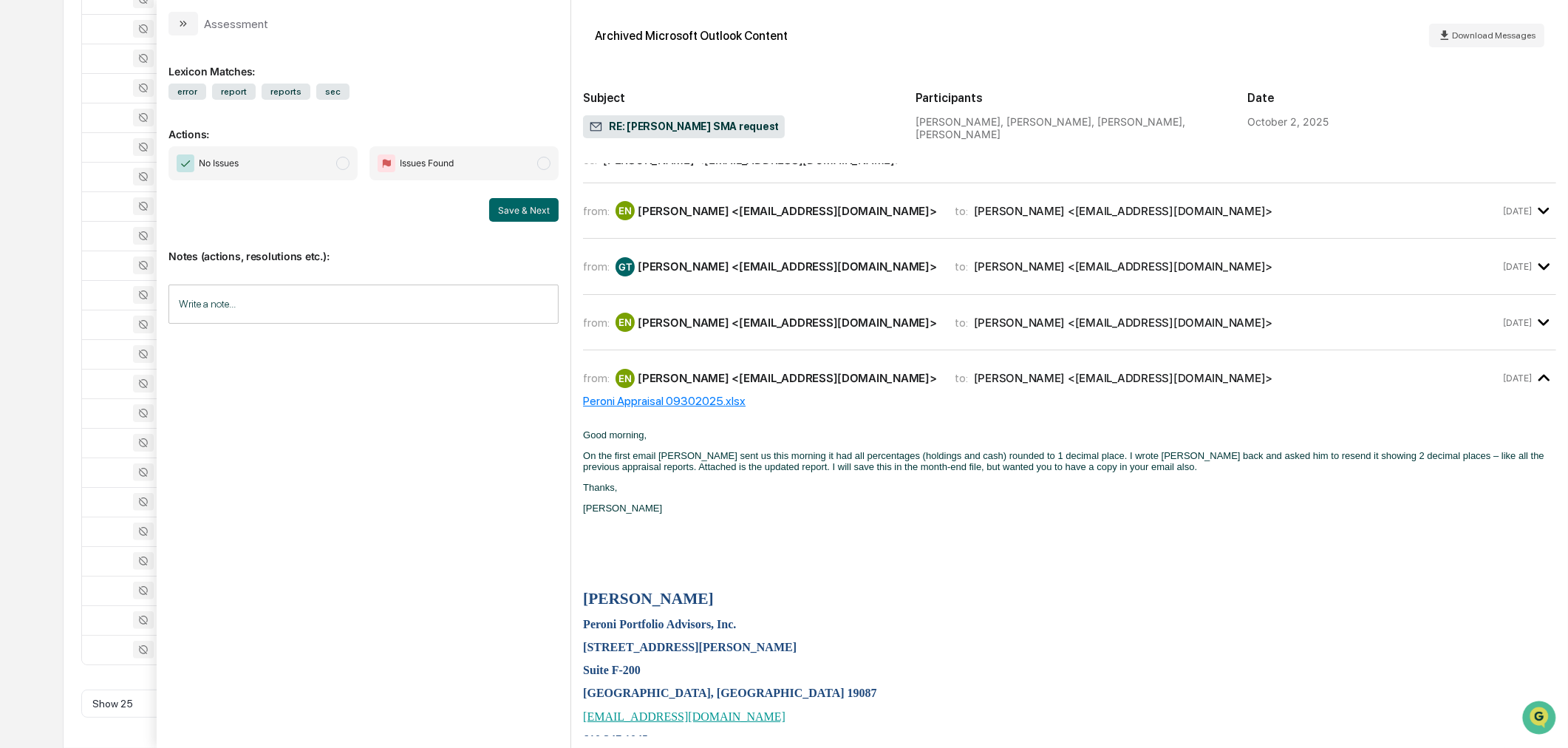
scroll to position [222, 0]
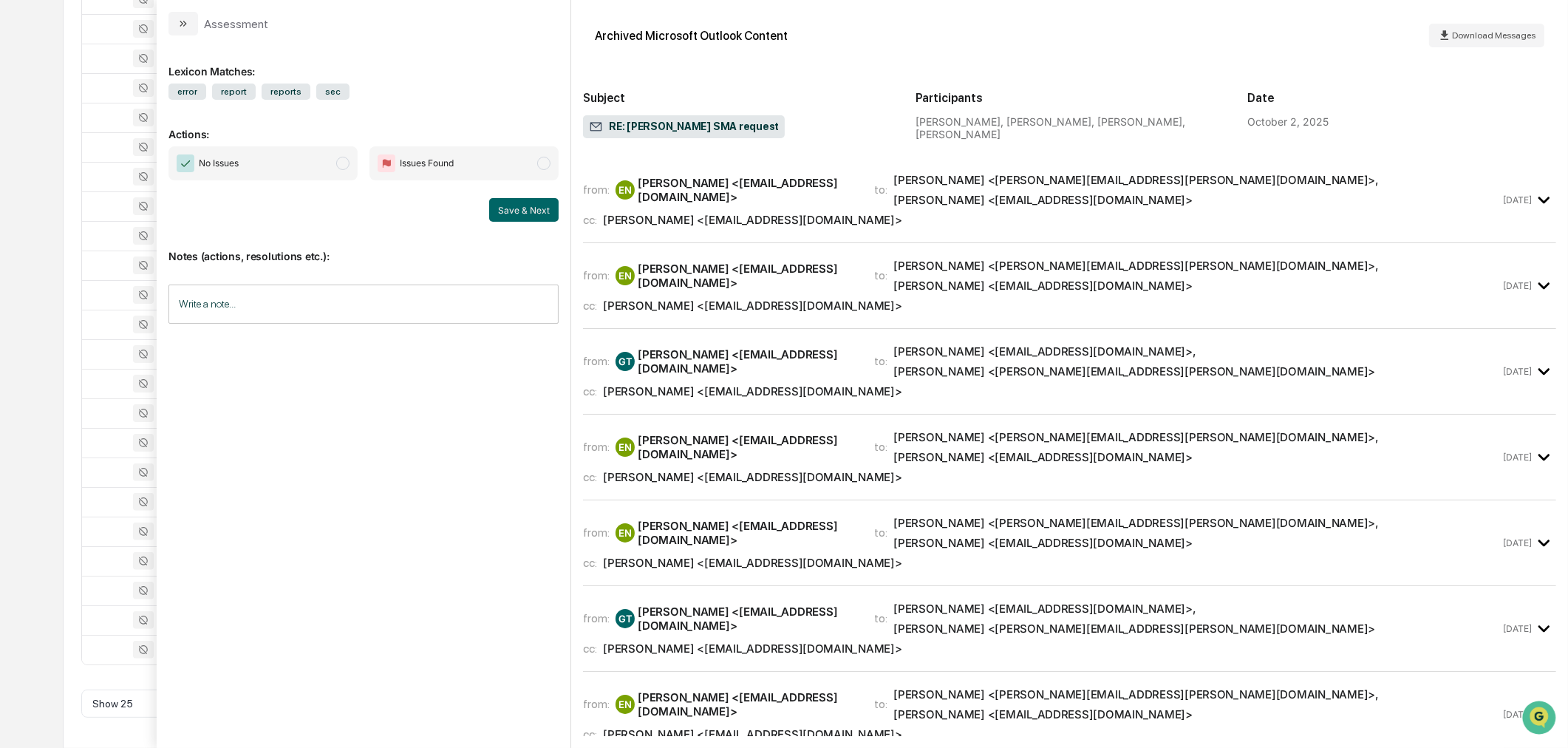
click at [806, 728] on div "Diane Mooney <dmooney@peroniportfolios.com>" at bounding box center [752, 735] width 299 height 14
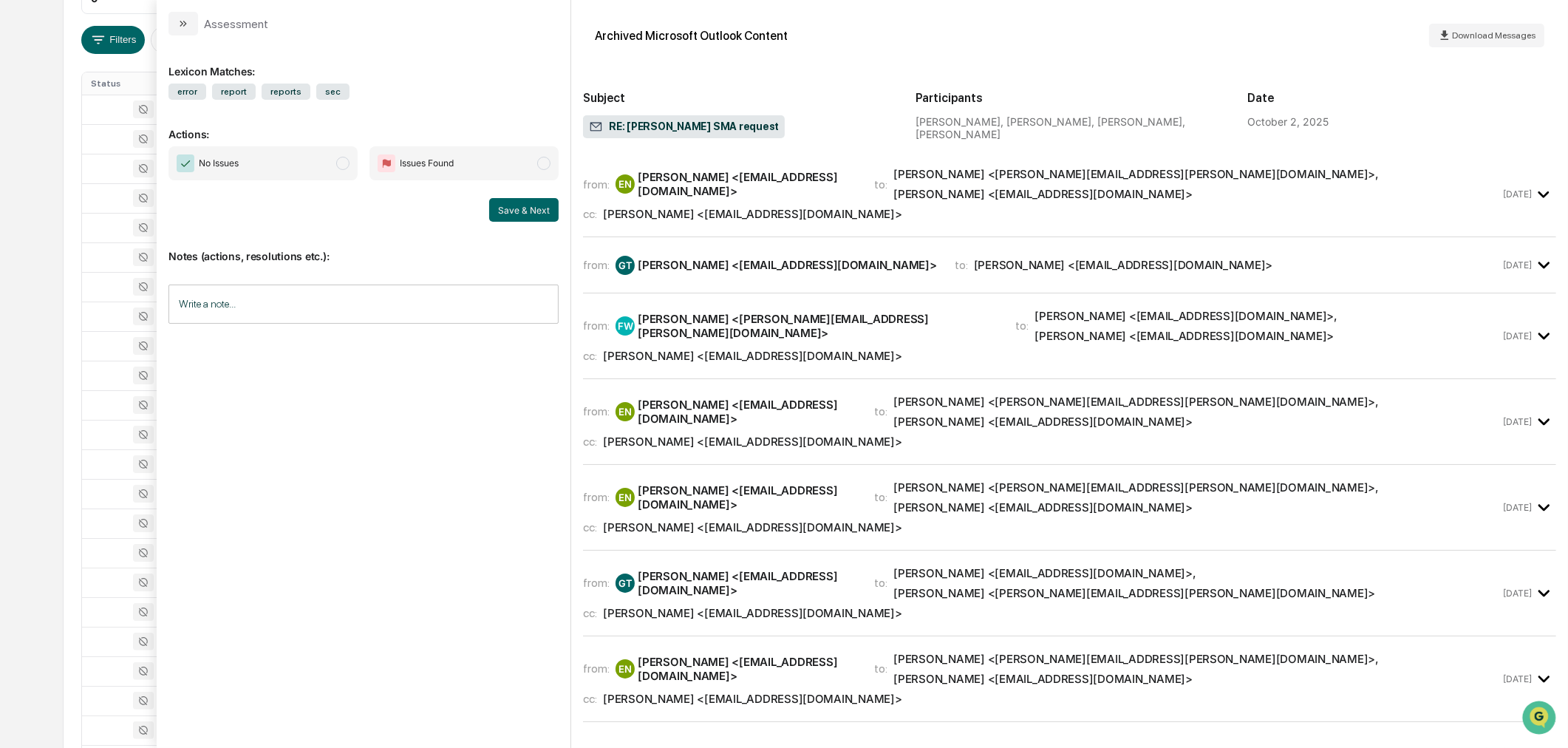
scroll to position [85, 0]
click at [795, 207] on div "Diane Mooney <dmooney@peroniportfolios.com>" at bounding box center [752, 214] width 299 height 14
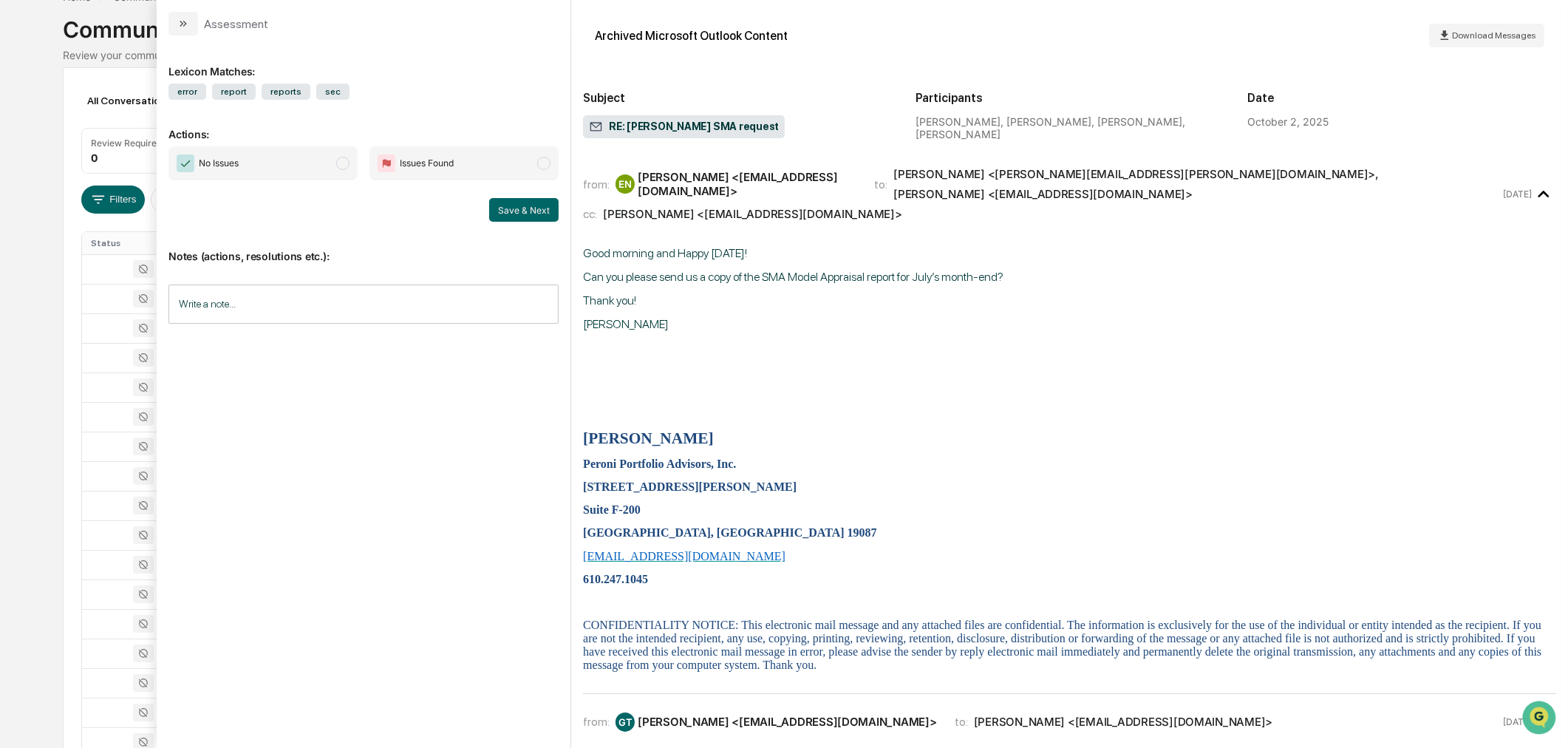
click at [45, 383] on div "Calendar Manage Tasks Reviews Approval Management Company People, Data, Setting…" at bounding box center [784, 496] width 1568 height 1163
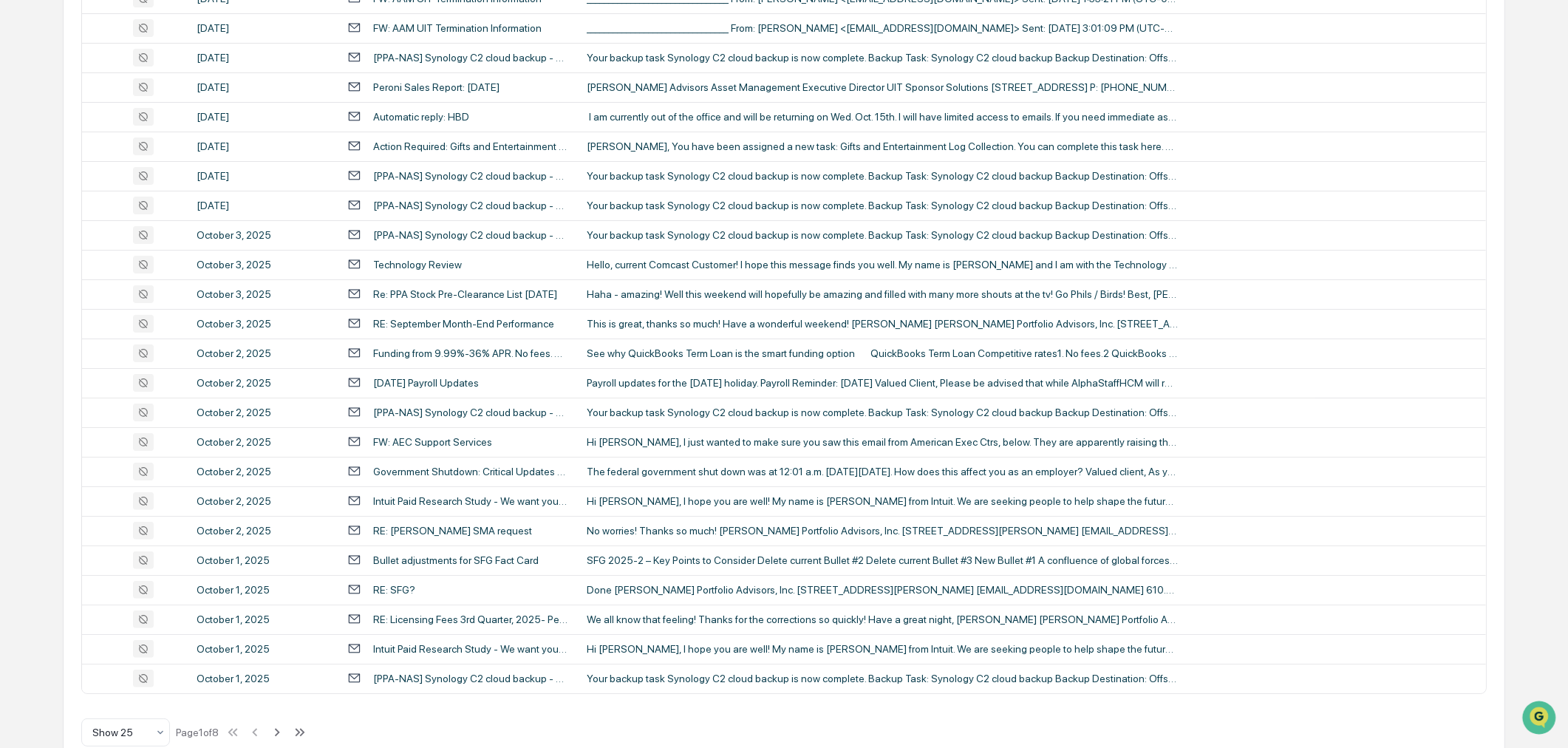
scroll to position [414, 0]
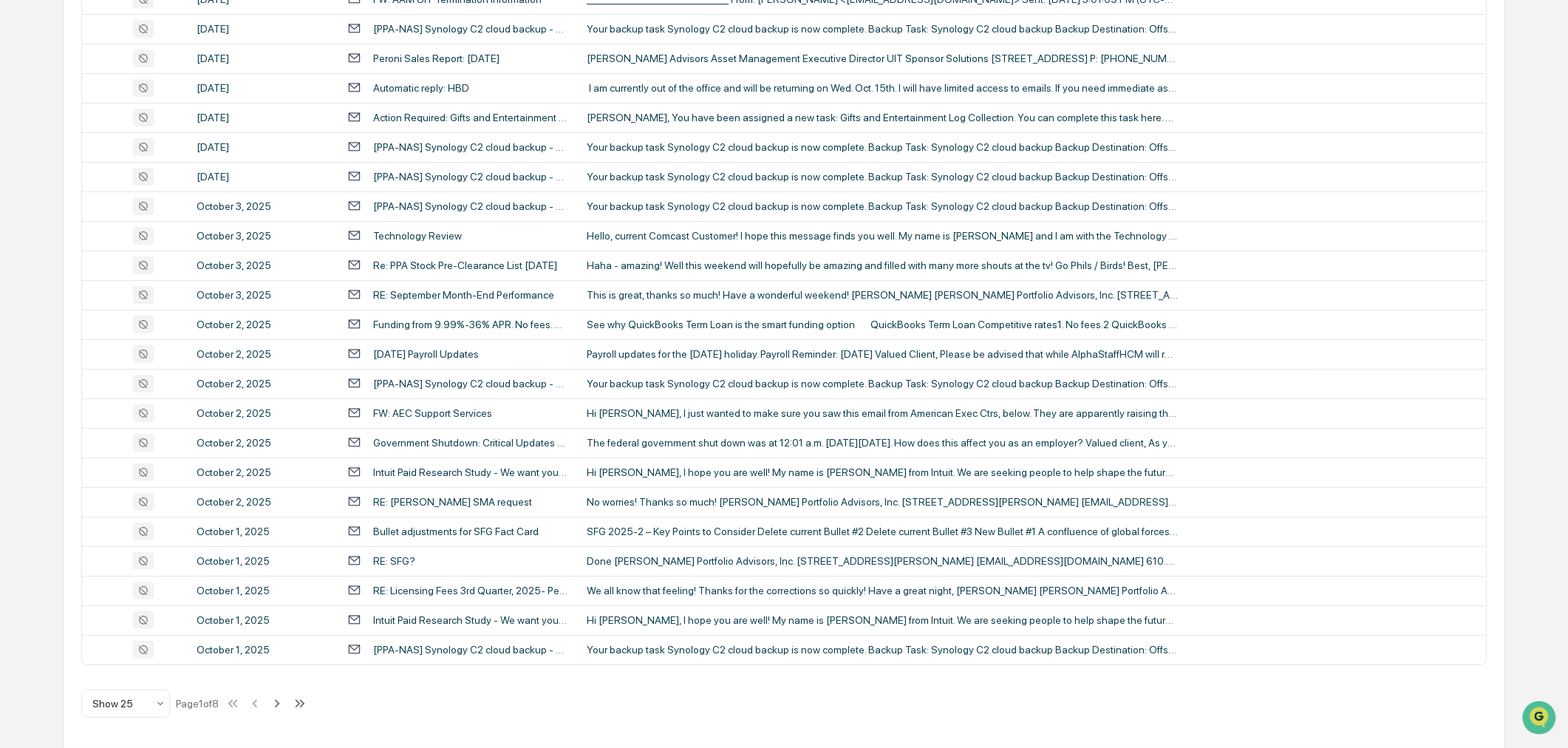
click at [281, 702] on icon at bounding box center [277, 704] width 16 height 16
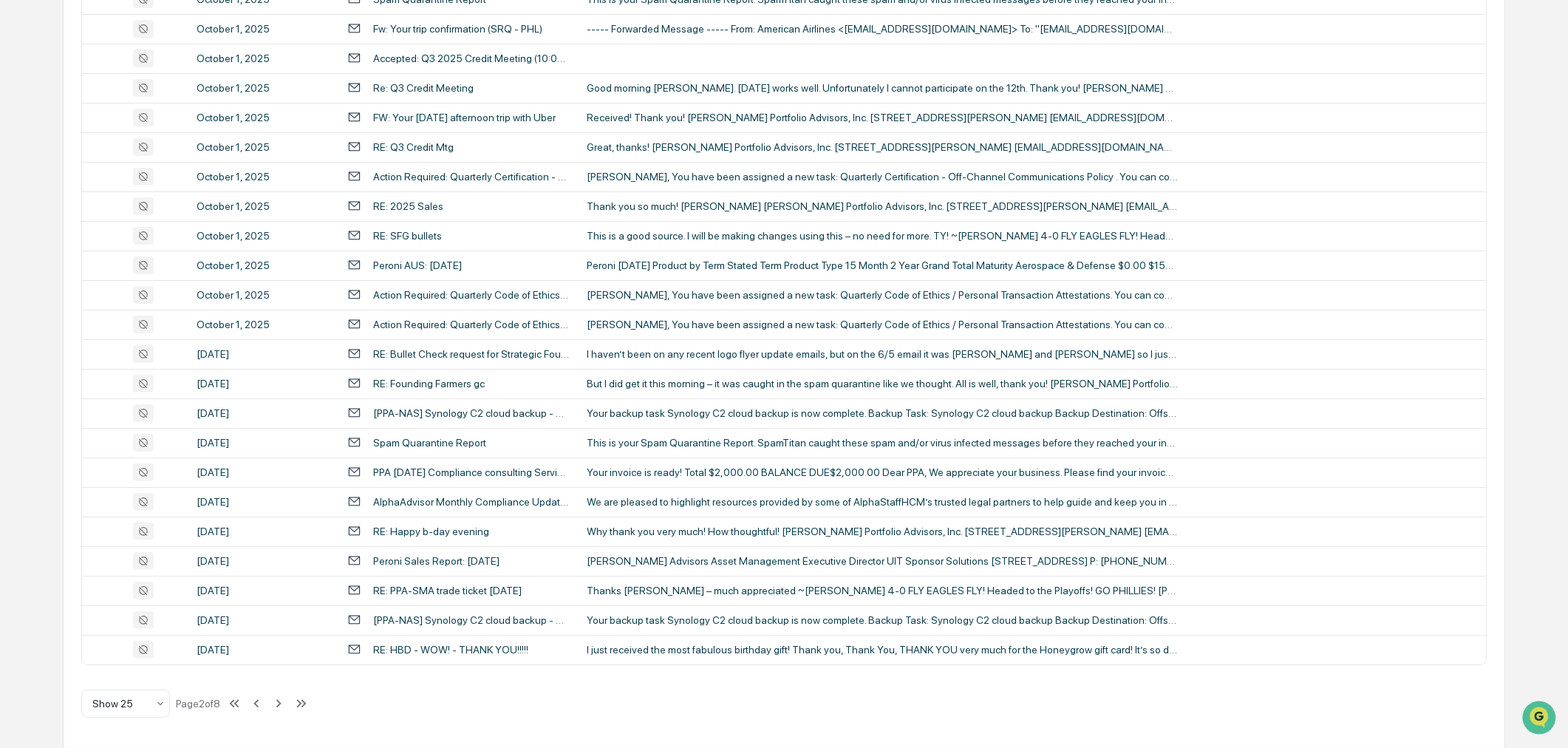
click at [621, 596] on div "Thanks Gerald – much appreciated ~Diane 4-0 FLY EAGLES FLY! Headed to the Playo…" at bounding box center [883, 590] width 591 height 12
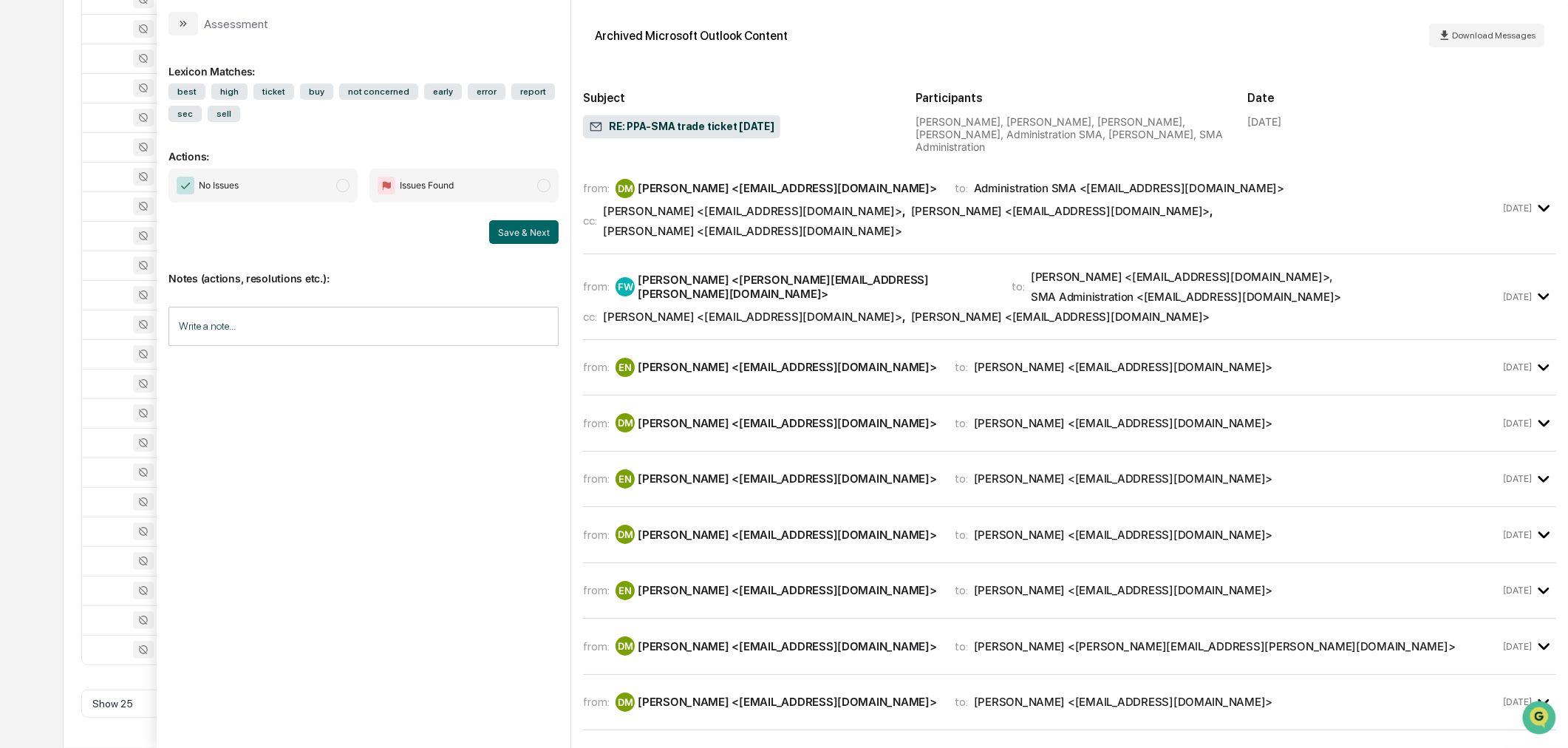
click at [759, 204] on div "Diane Mooney <dmooney@peroniportfolios.com>" at bounding box center [752, 211] width 299 height 14
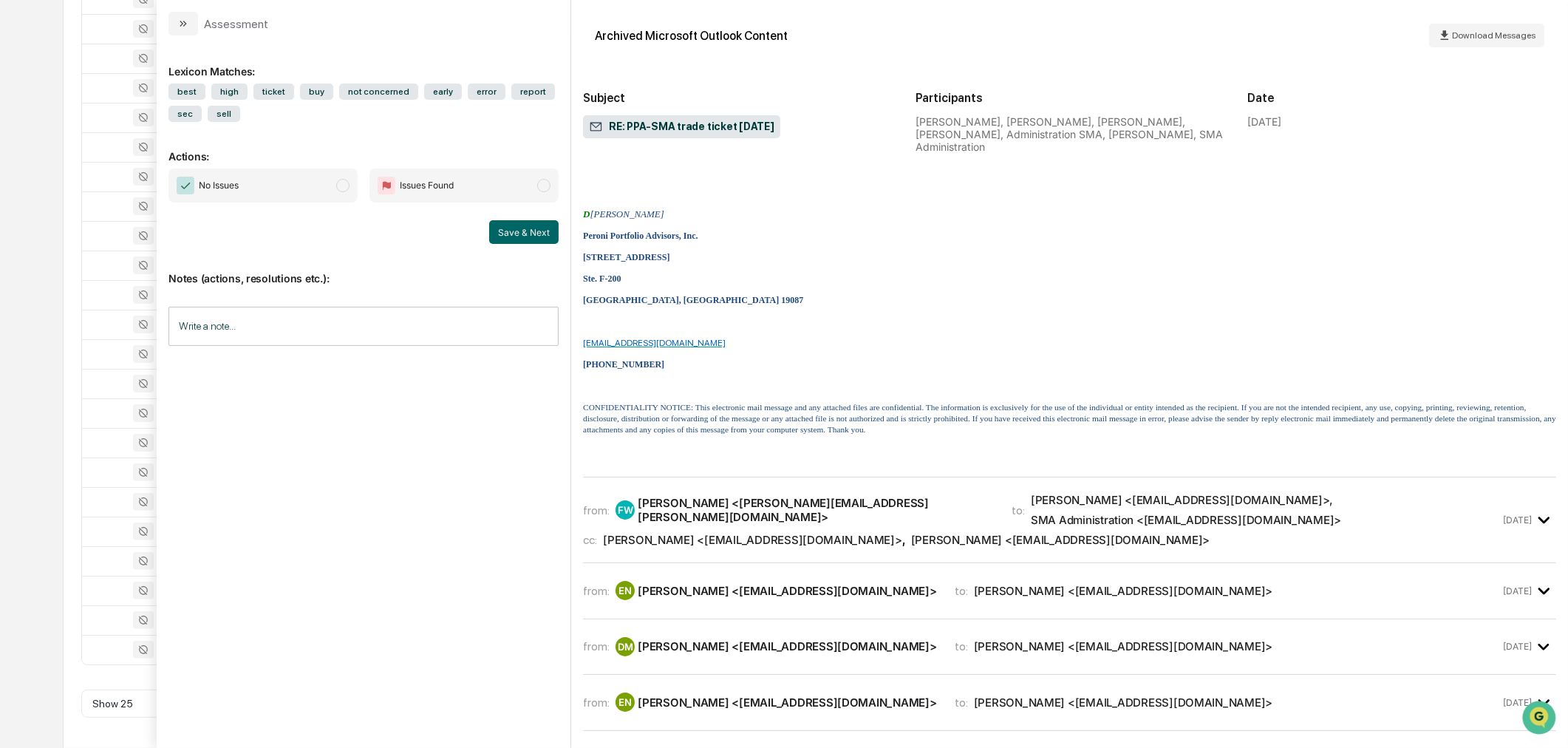
scroll to position [657, 0]
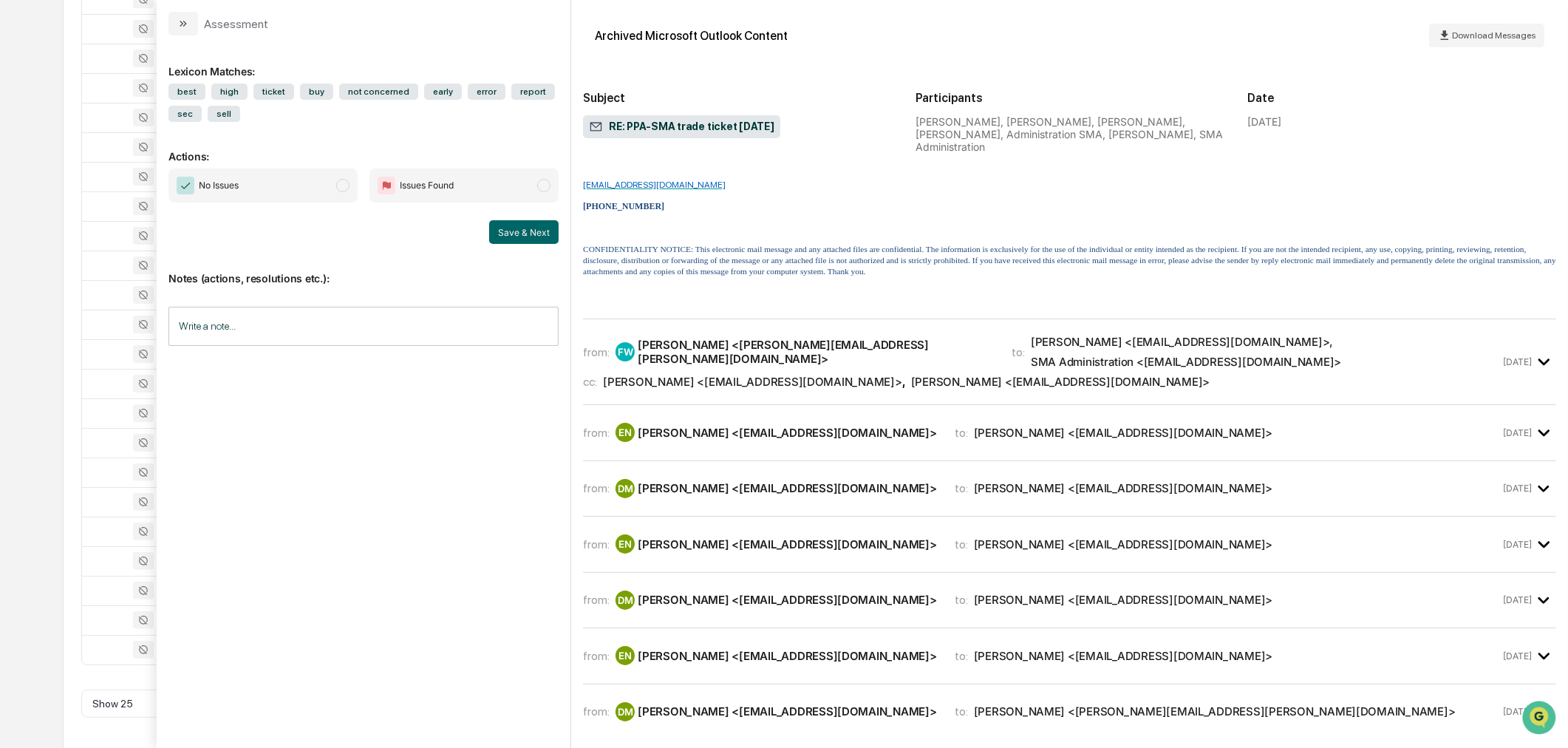
click at [828, 338] on div "FW Fred Weihmiller <fred.weihmiller@aamlive.com>" at bounding box center [805, 352] width 378 height 28
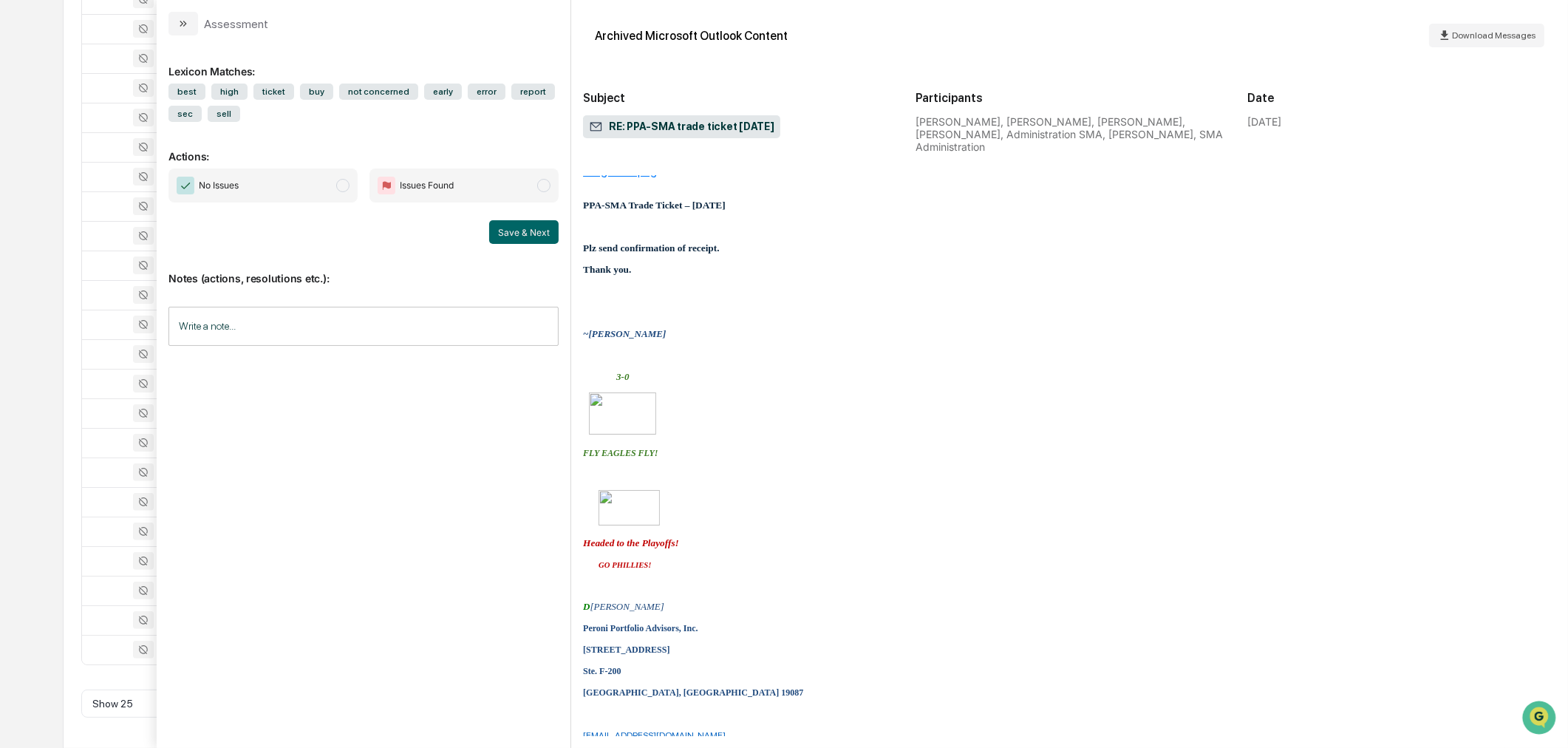
scroll to position [0, 0]
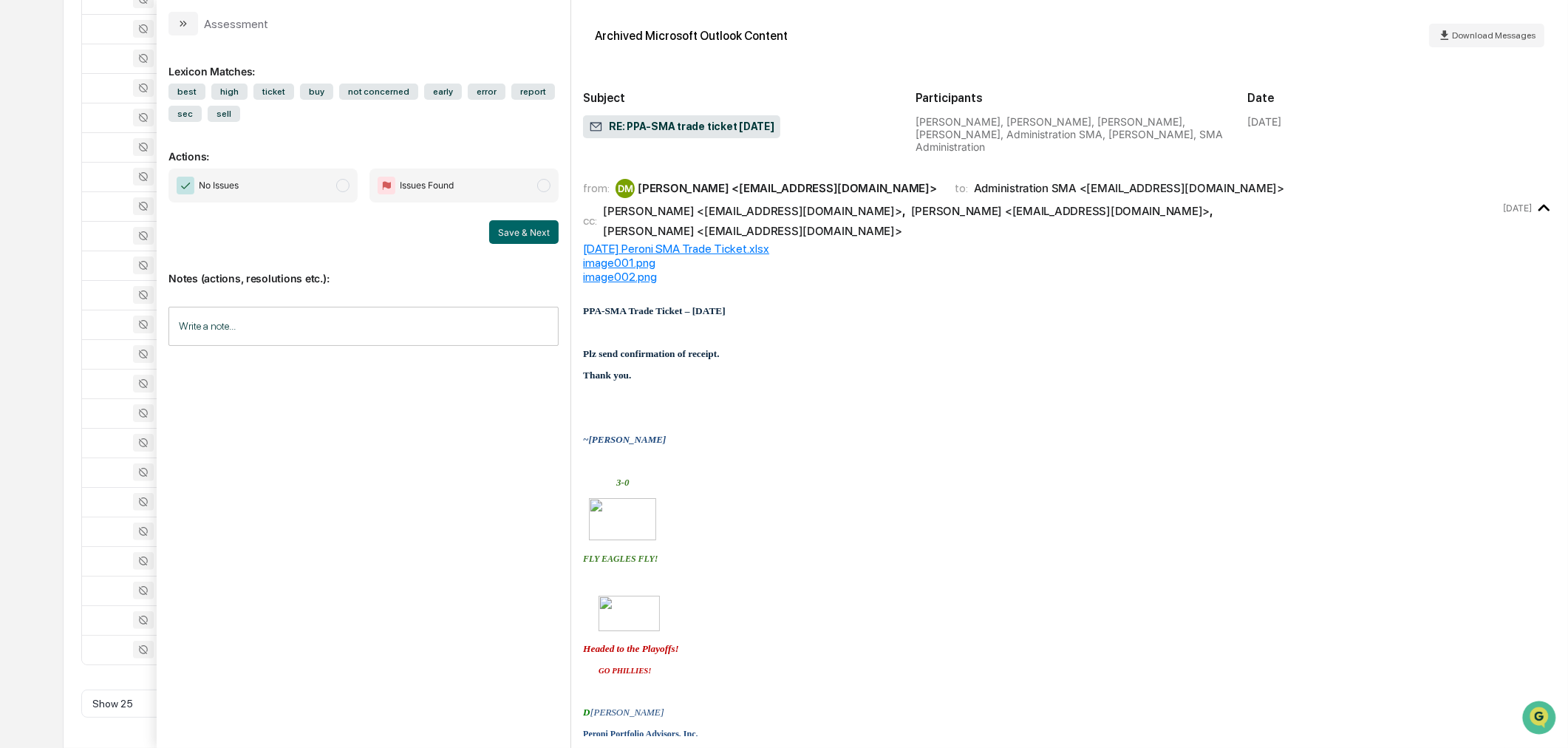
click at [714, 242] on div "9-25-25 Peroni SMA Trade Ticket.xlsx" at bounding box center [1070, 249] width 973 height 14
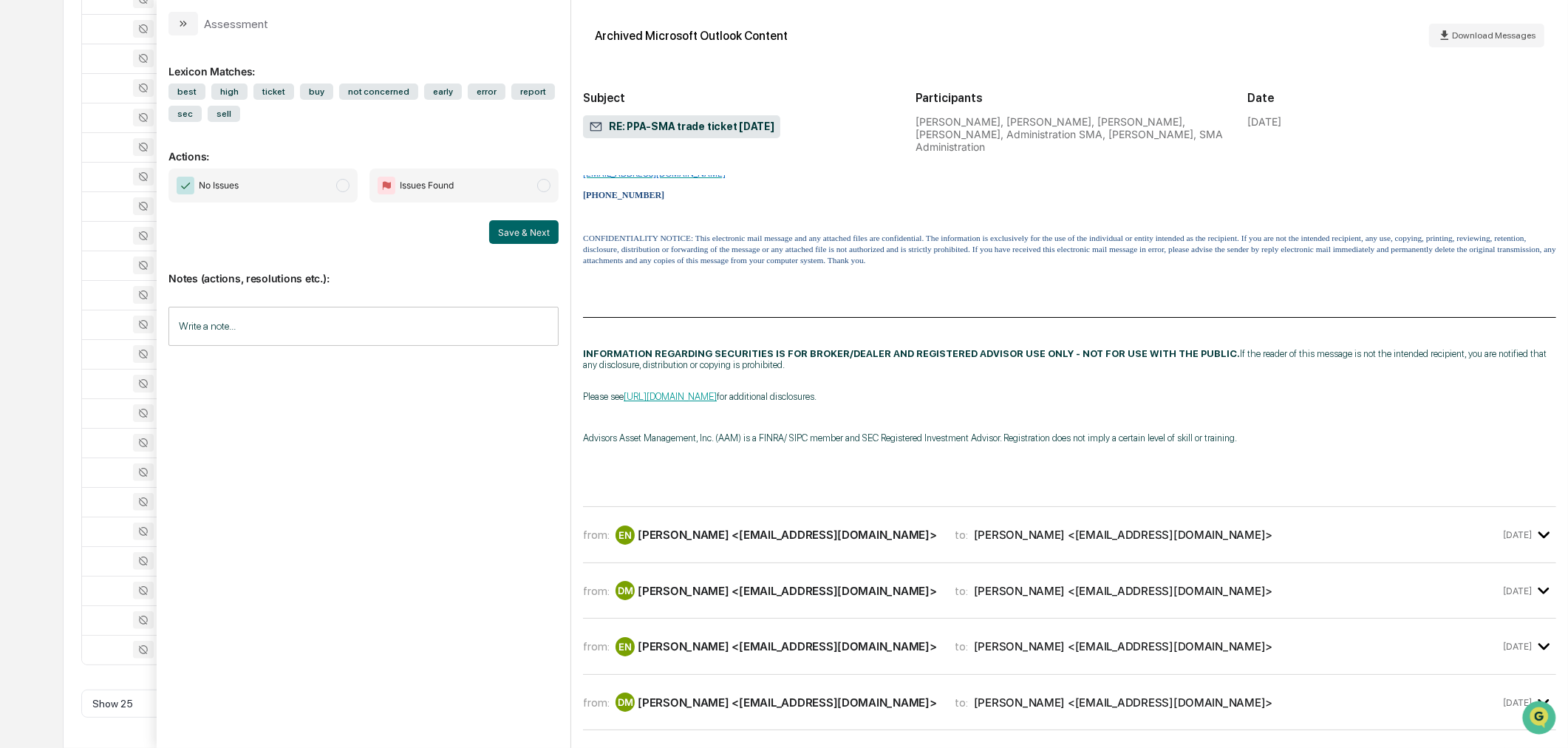
scroll to position [2074, 0]
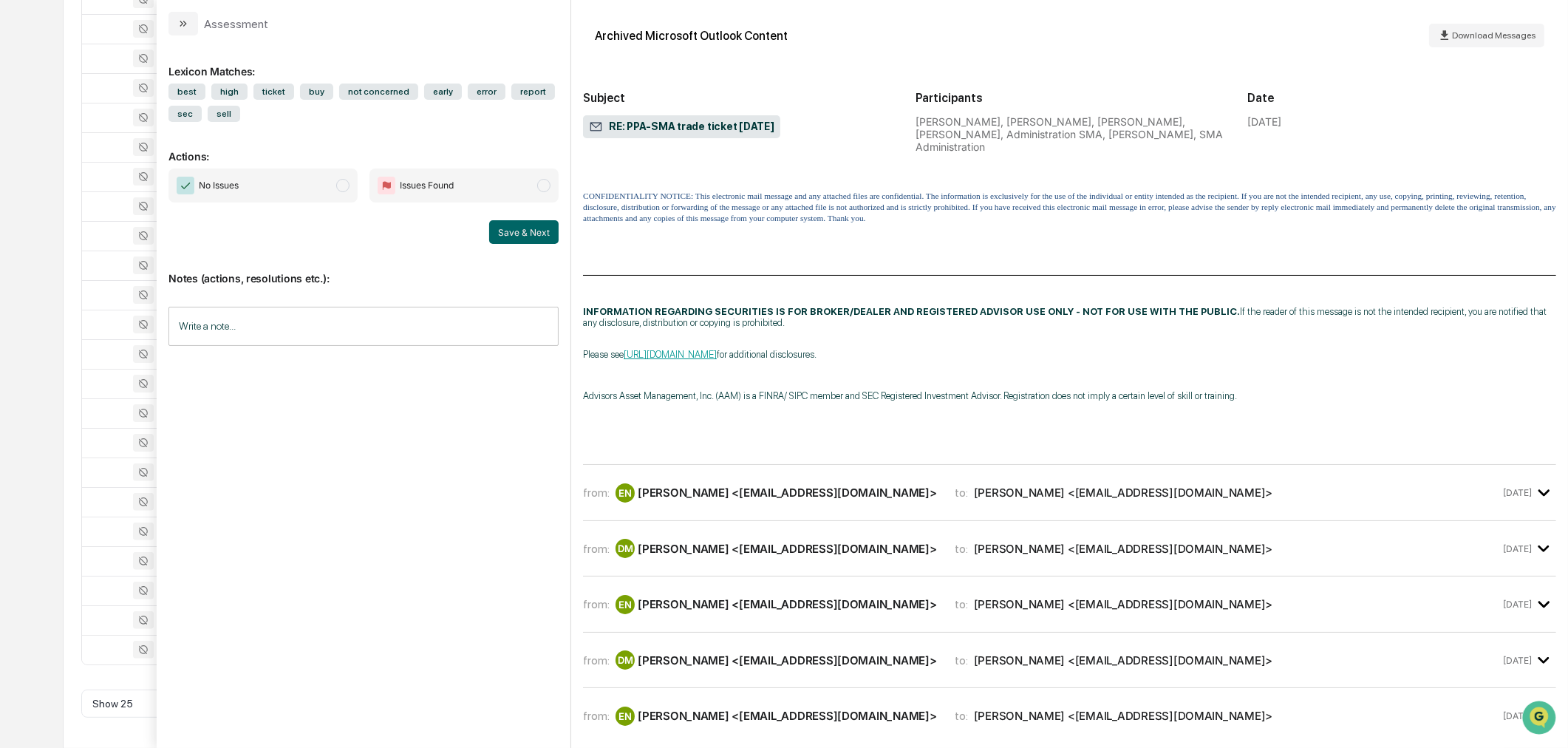
click at [859, 486] on div "Erin Nastasi <enastasi@peroniportfolios.com>" at bounding box center [788, 493] width 299 height 14
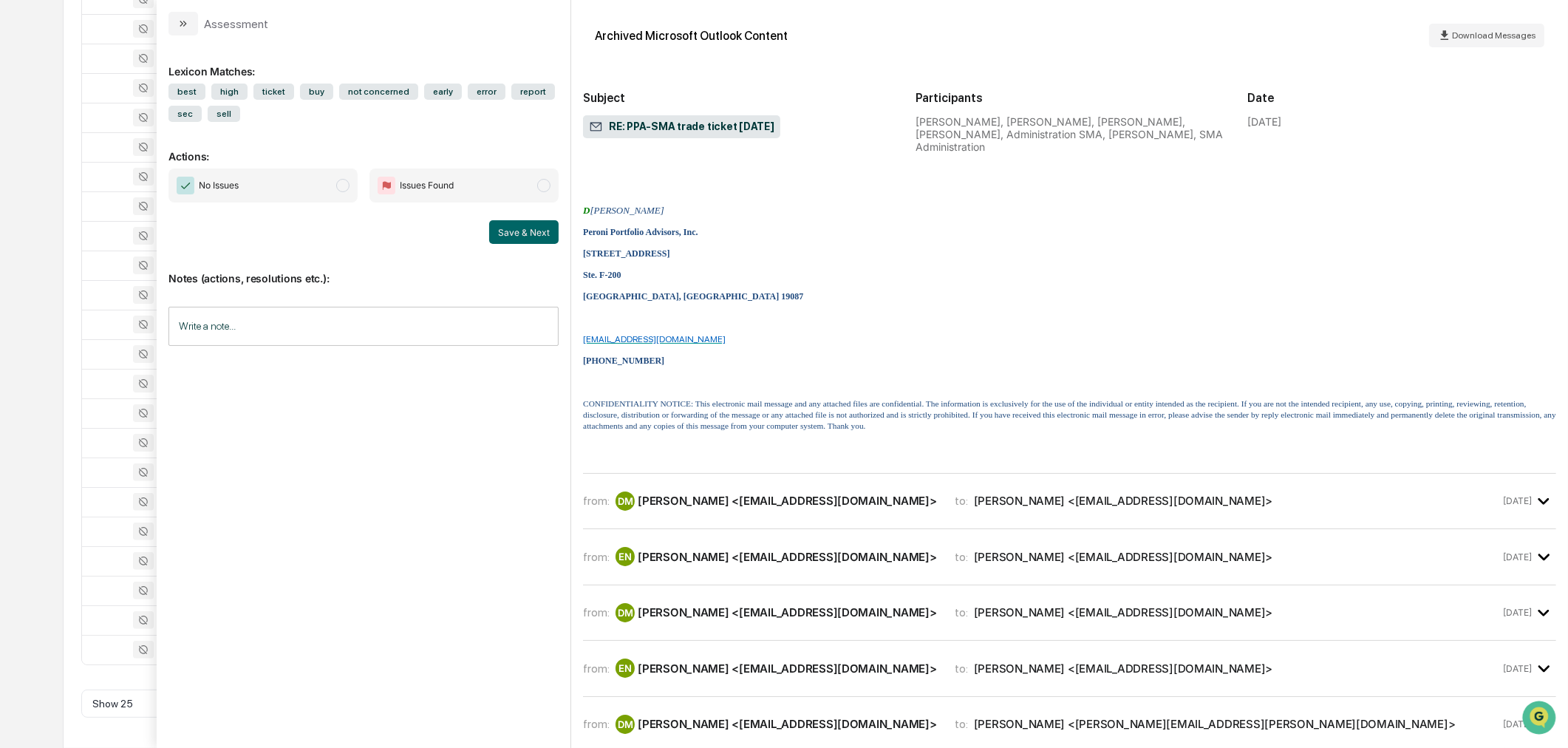
scroll to position [3306, 0]
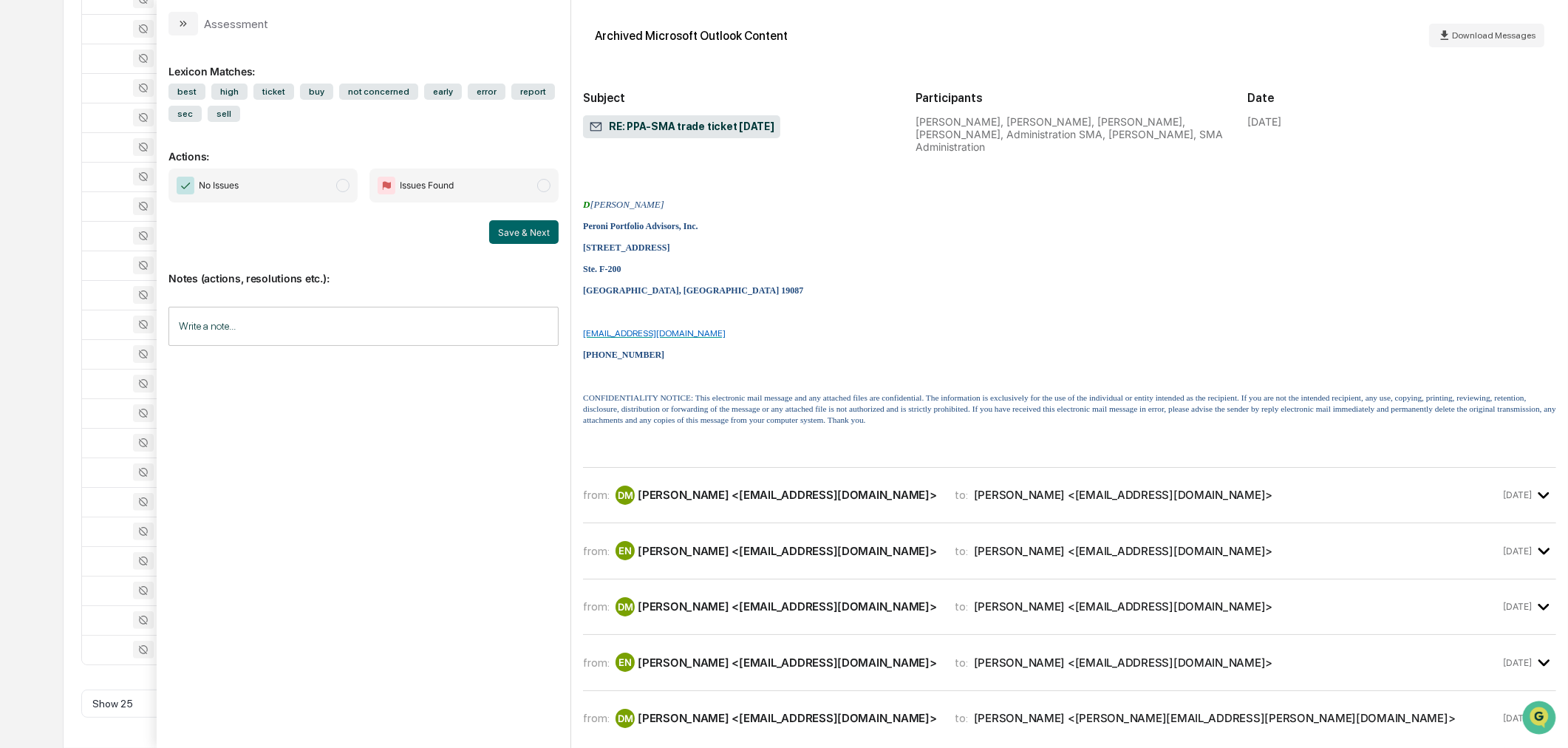
click at [853, 488] on div "from: DM Diane Mooney <dmooney@peroniportfolios.com> to: Erin Nastasi <enastasi…" at bounding box center [1070, 495] width 973 height 32
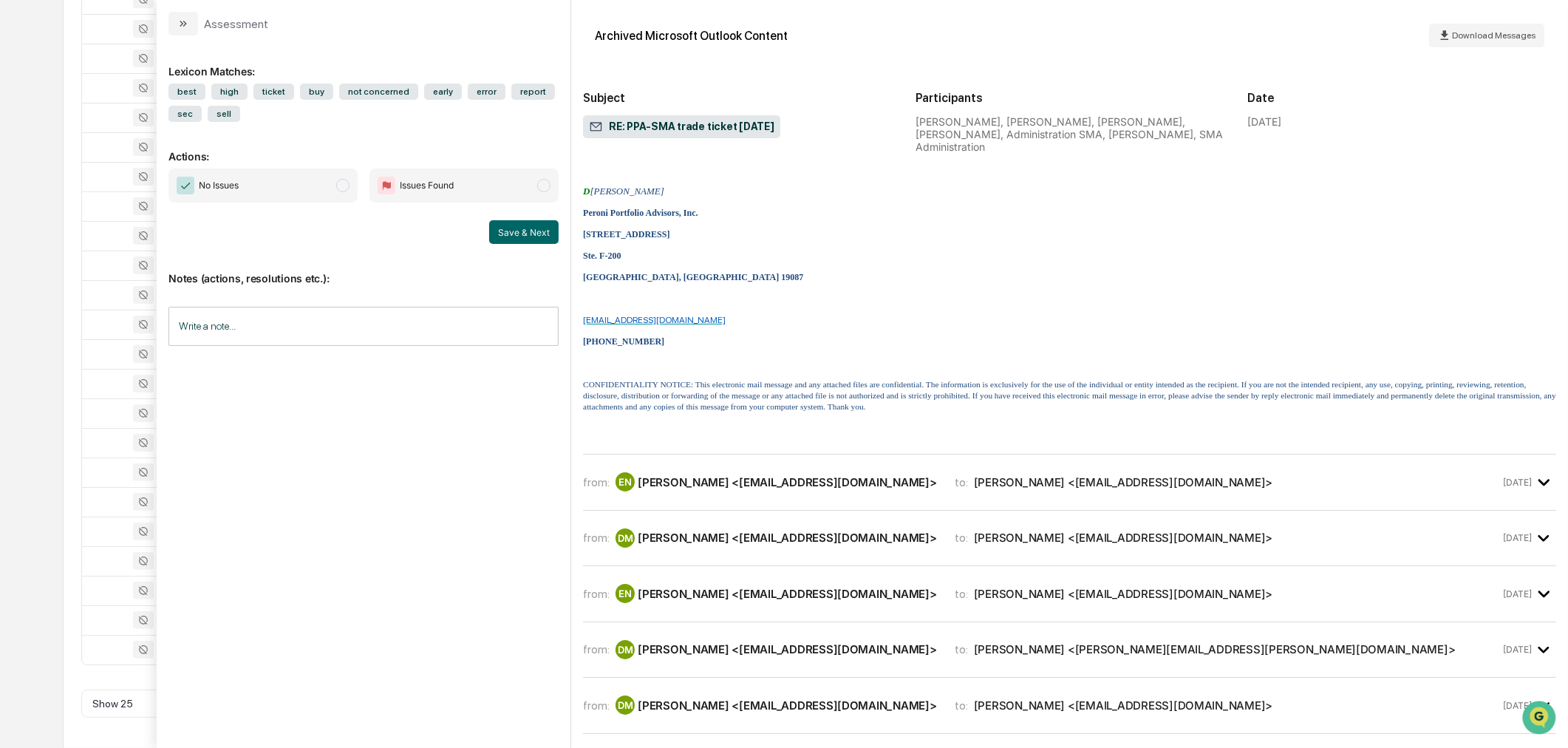
scroll to position [5277, 0]
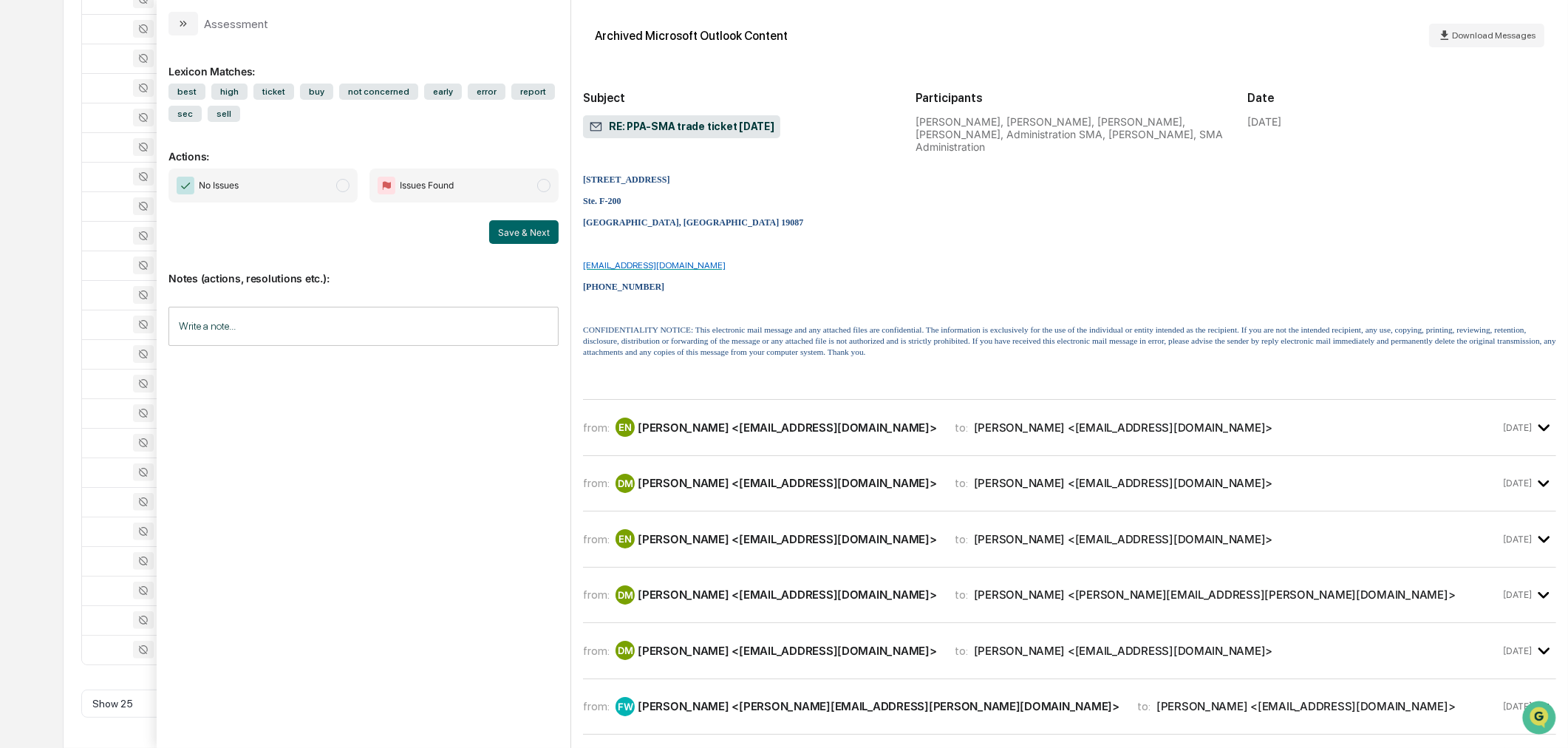
click at [859, 431] on div "Erin Nastasi <enastasi@peroniportfolios.com>" at bounding box center [788, 427] width 299 height 14
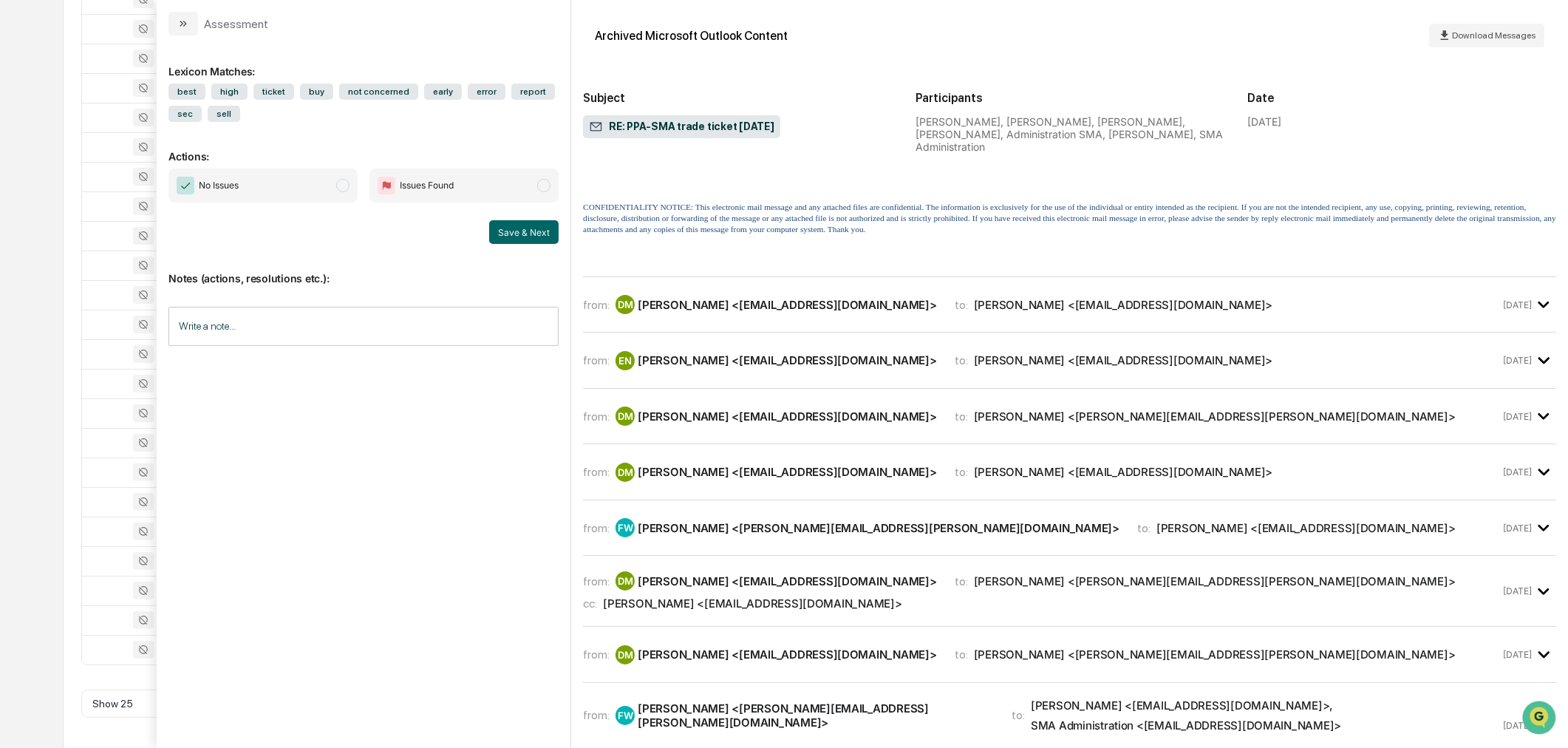
scroll to position [7824, 0]
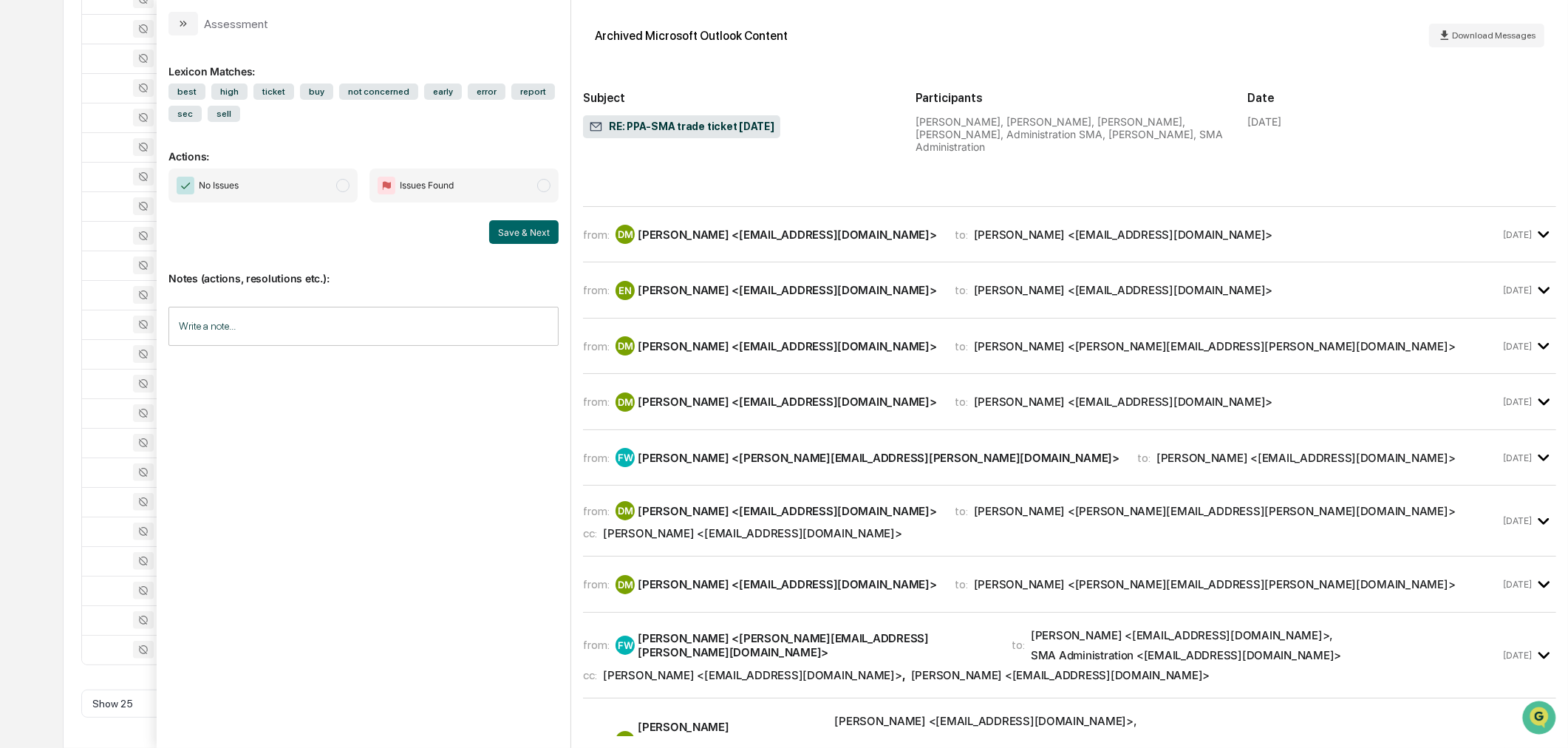
click at [974, 297] on div "Diane Mooney <dmooney@peroniportfolios.com>" at bounding box center [1124, 290] width 299 height 14
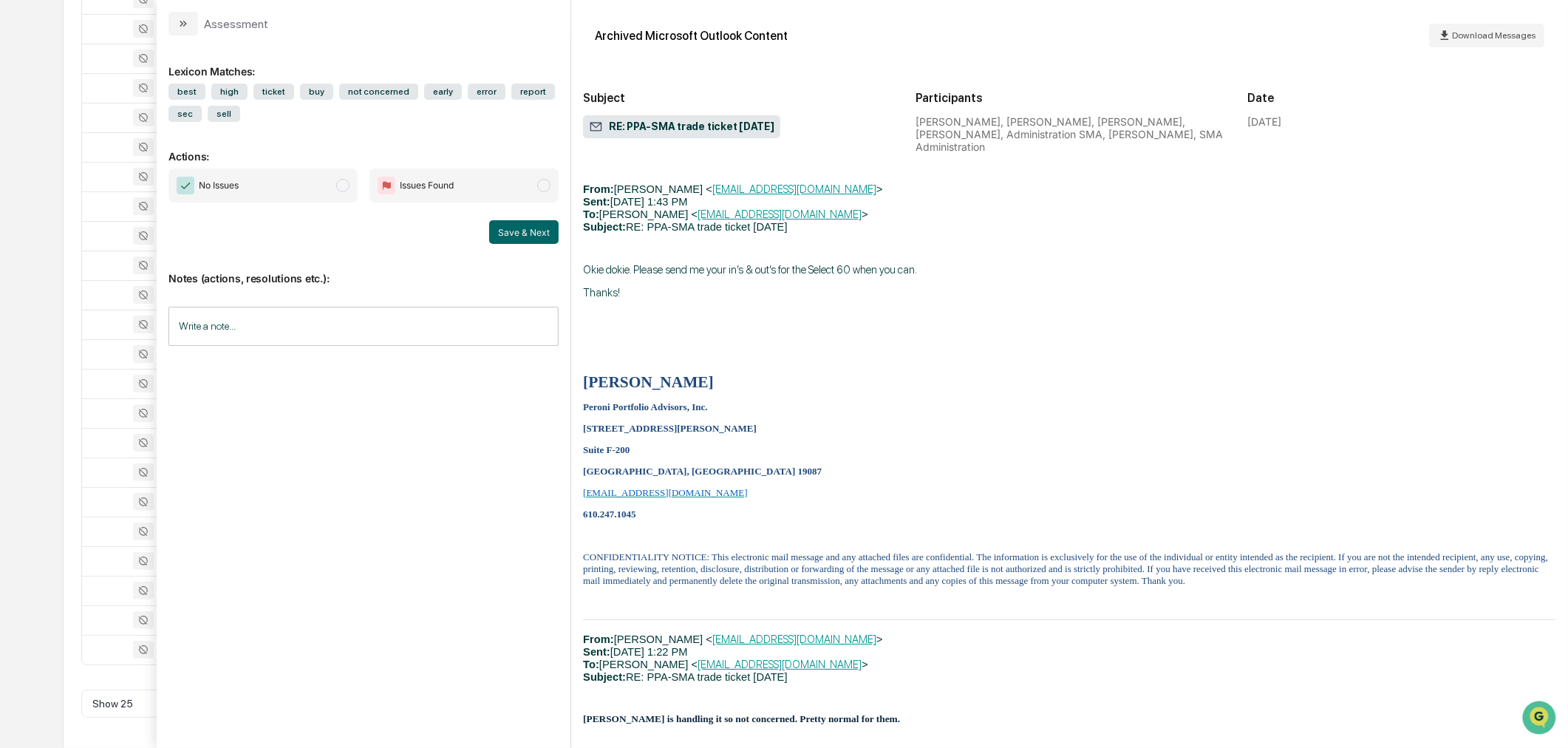
scroll to position [9138, 0]
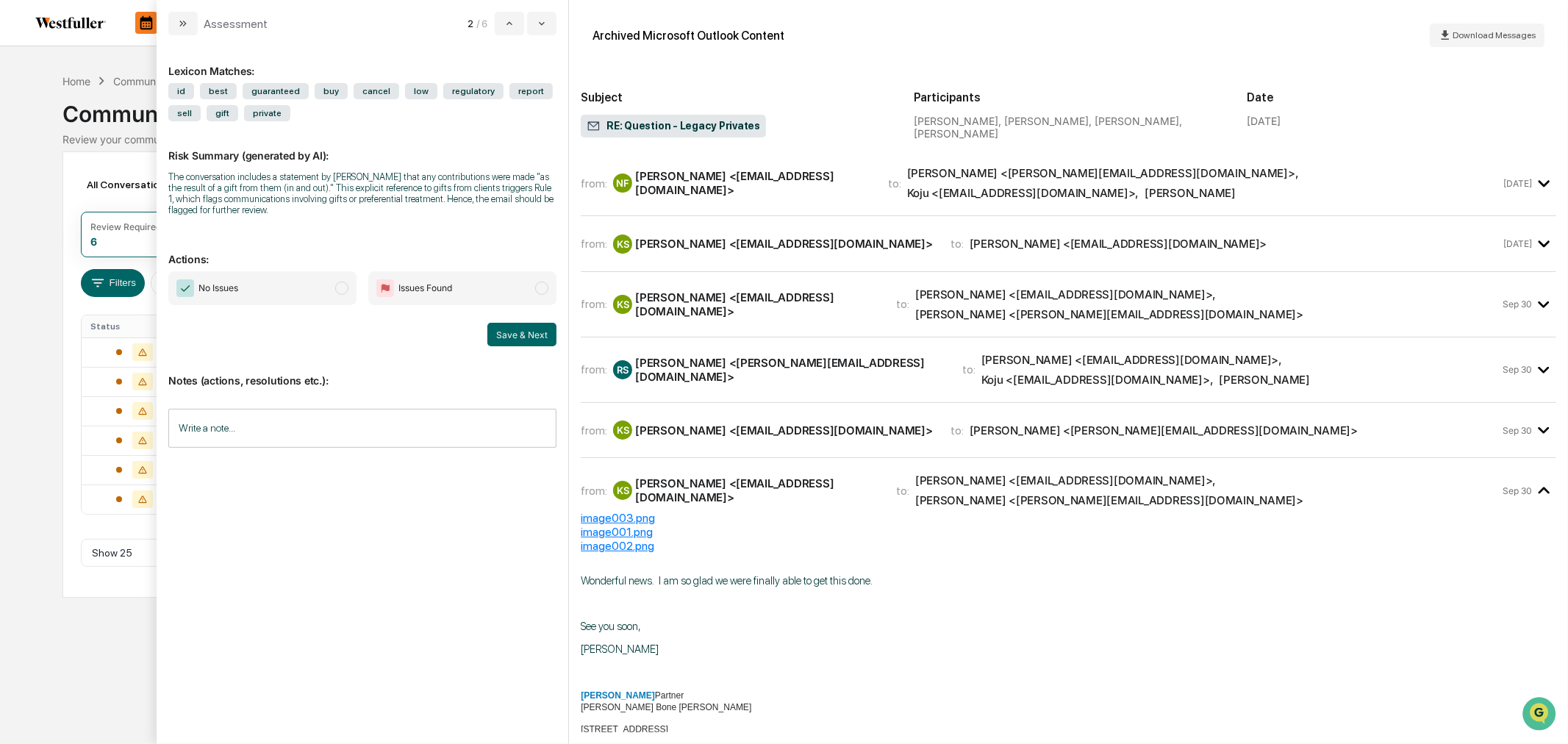
click at [27, 164] on div "Calendar Manage Tasks Reviews Approval Management Company People, Data, Setting…" at bounding box center [784, 372] width 1568 height 744
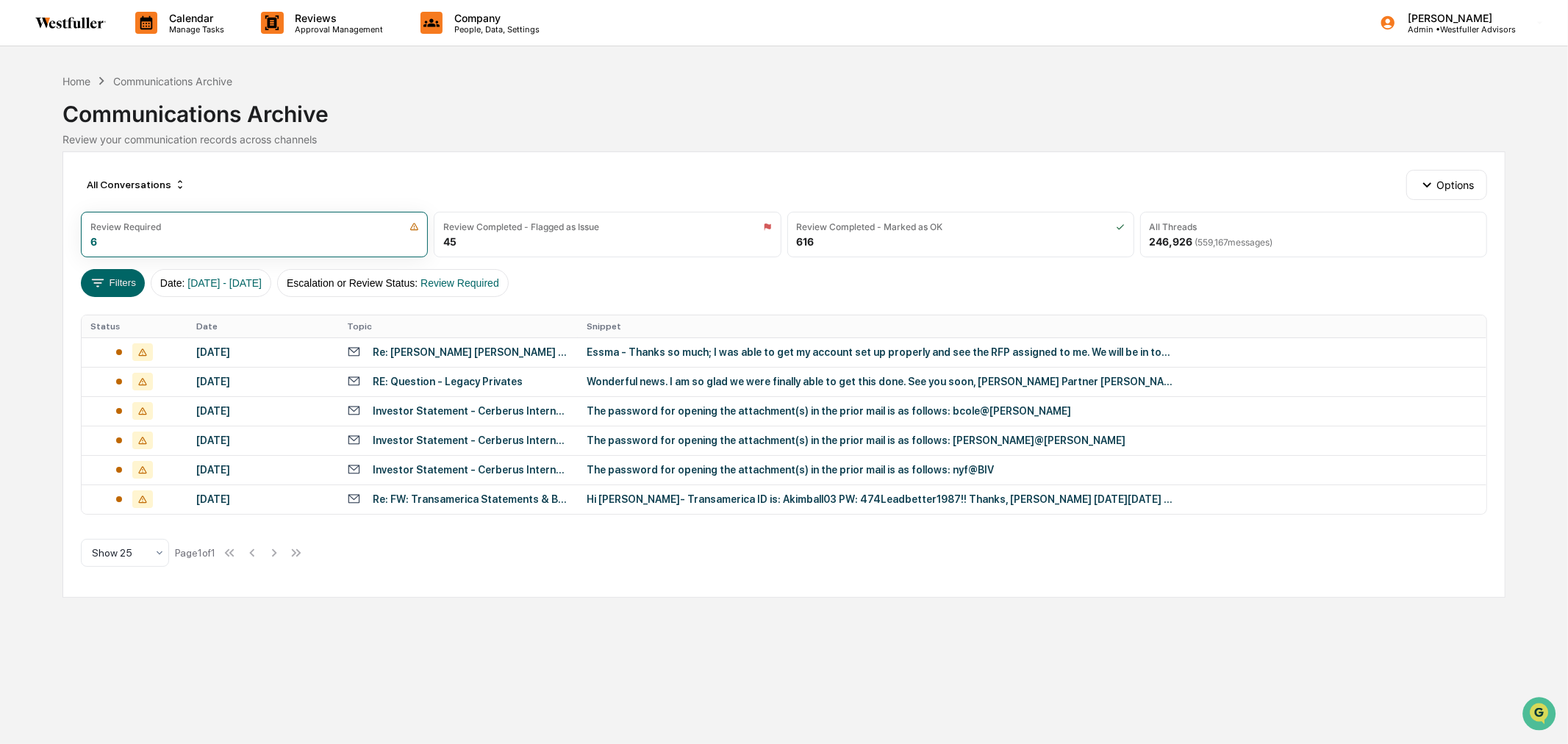
click at [1441, 30] on p "Admin • Westfuller Advisors" at bounding box center [1456, 29] width 119 height 10
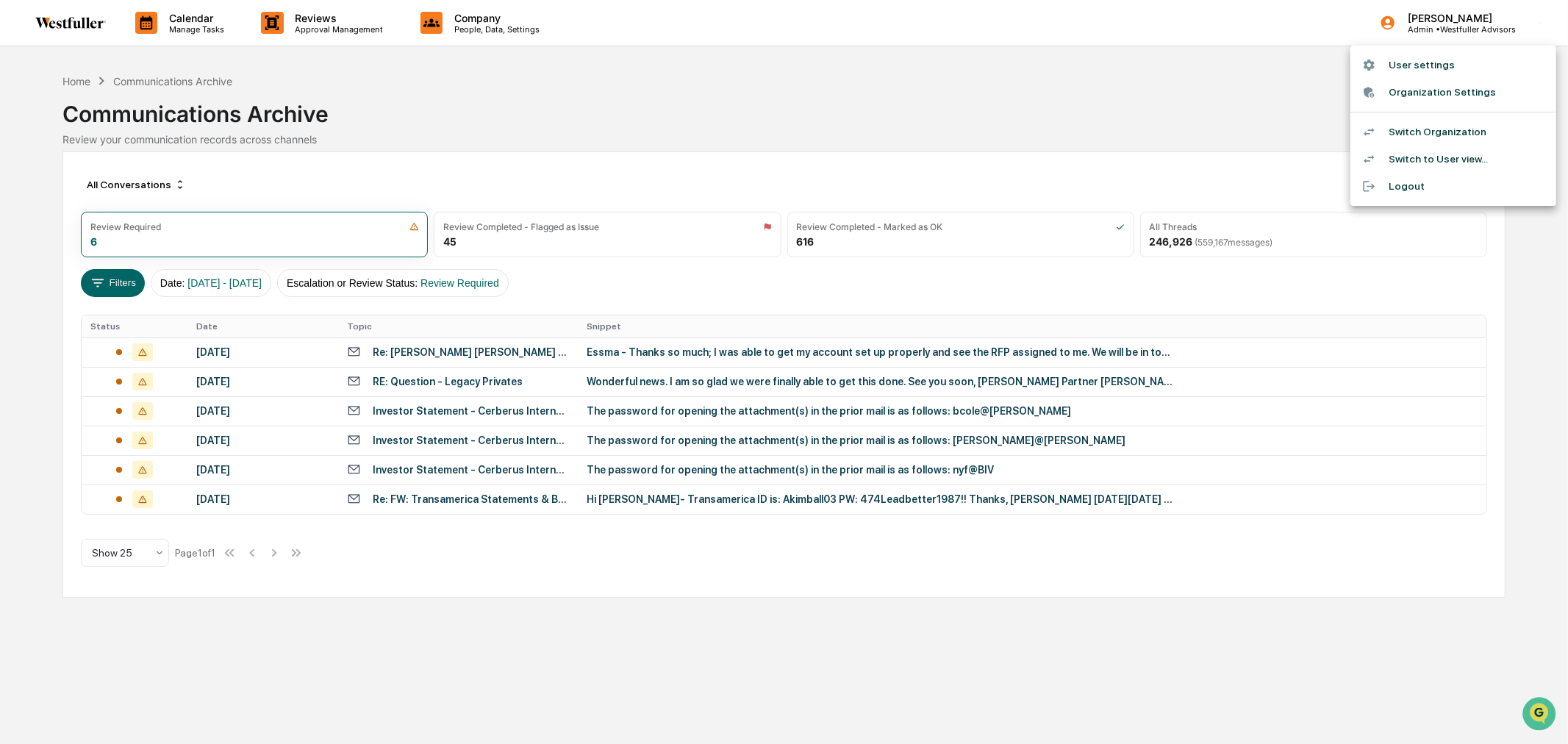
click at [1407, 122] on li "Switch Organization" at bounding box center [1452, 132] width 205 height 27
